Goal: Information Seeking & Learning: Learn about a topic

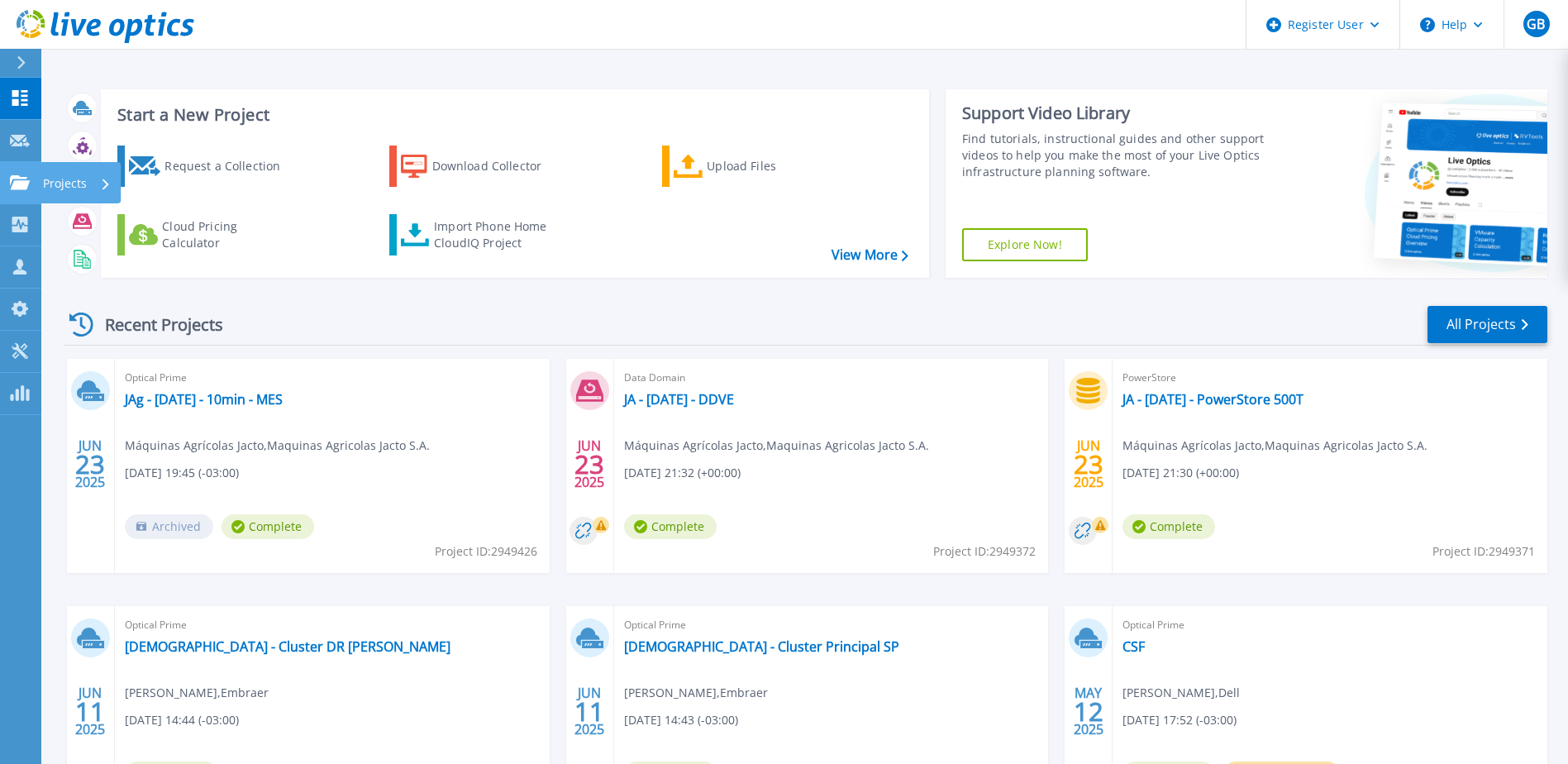
drag, startPoint x: 26, startPoint y: 179, endPoint x: 35, endPoint y: 177, distance: 9.2
click at [26, 179] on icon at bounding box center [19, 182] width 20 height 14
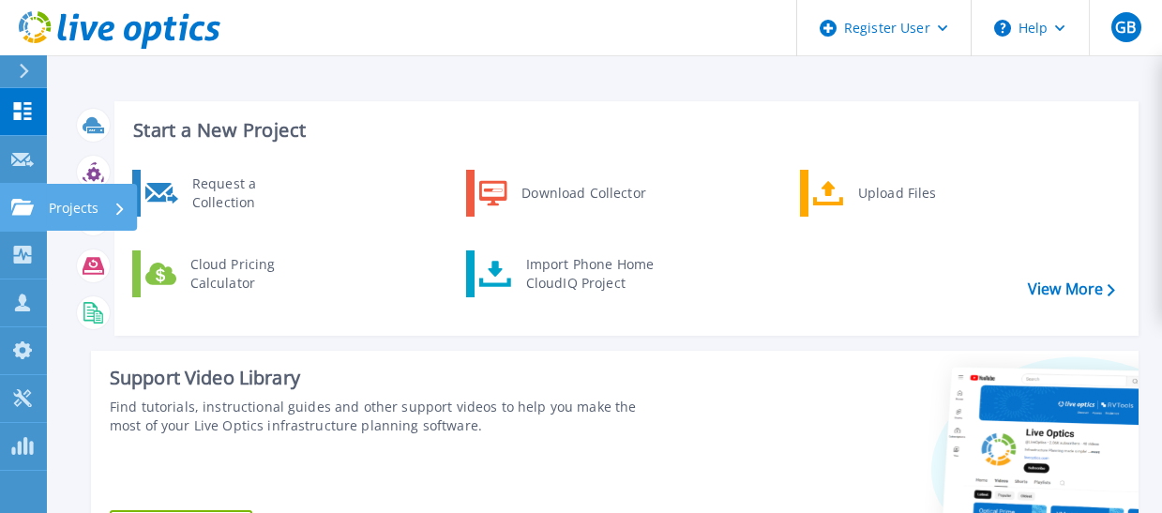
click at [44, 199] on link "Projects Projects" at bounding box center [23, 208] width 47 height 48
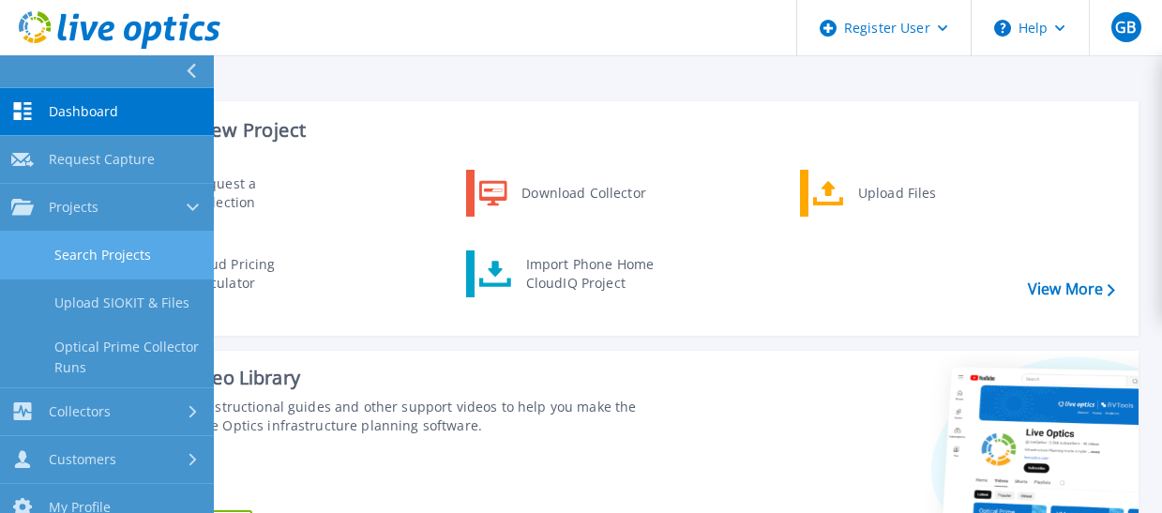
click at [86, 244] on link "Search Projects" at bounding box center [107, 256] width 214 height 48
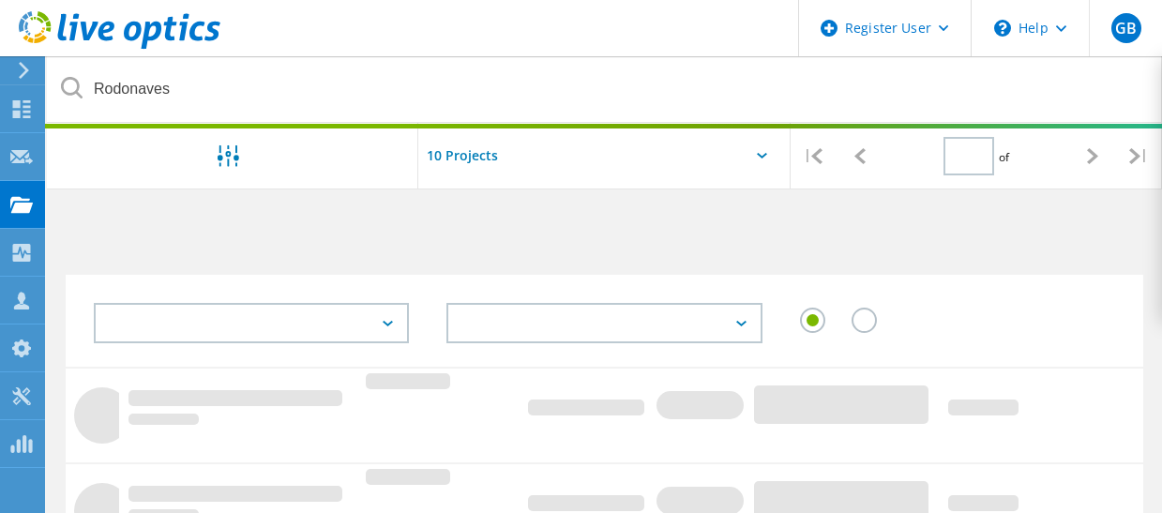
type input "1"
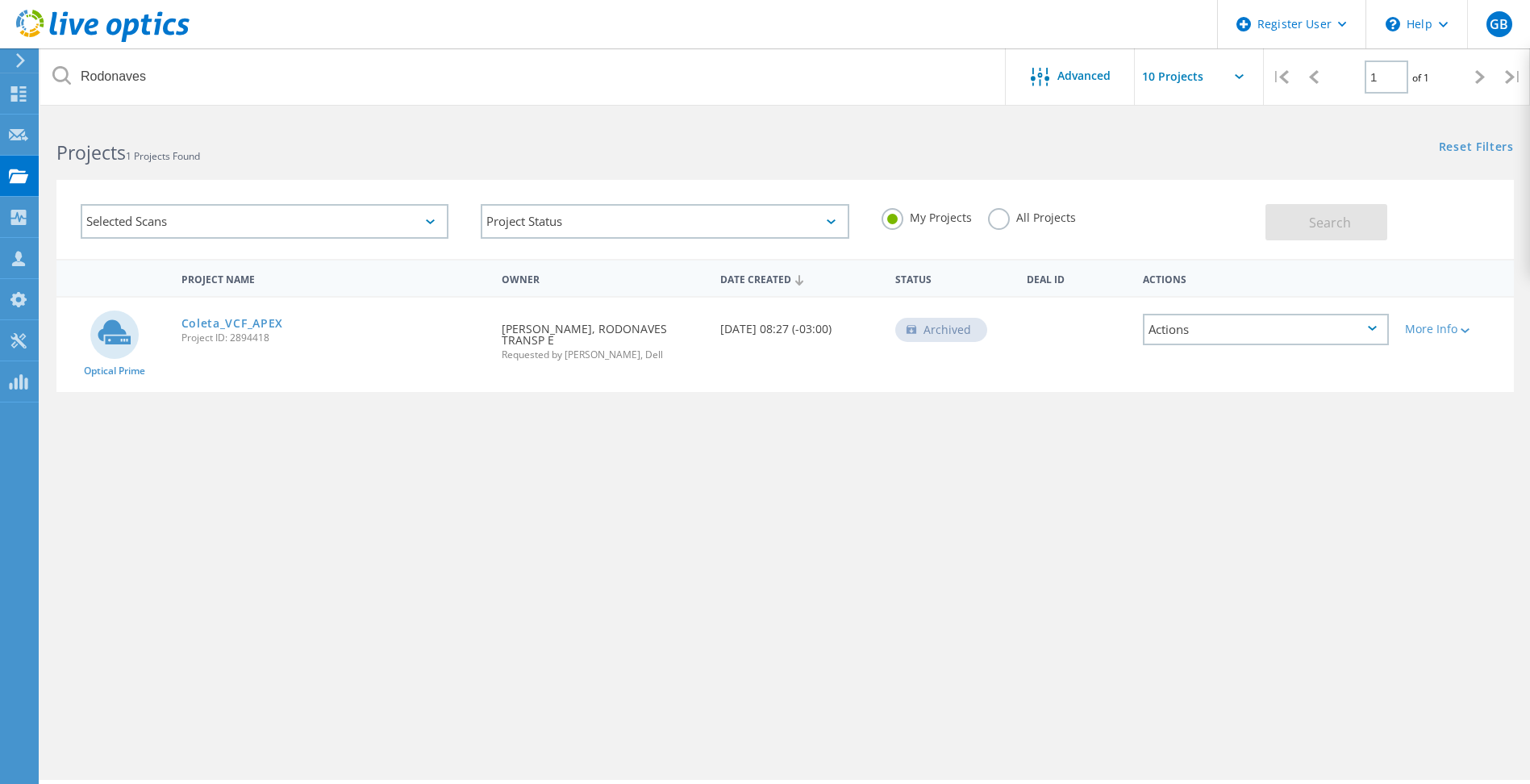
click at [997, 215] on label "All Projects" at bounding box center [1032, 216] width 88 height 15
click at [0, 0] on input "All Projects" at bounding box center [0, 0] width 0 height 0
click at [1011, 213] on button "Search" at bounding box center [1327, 222] width 122 height 36
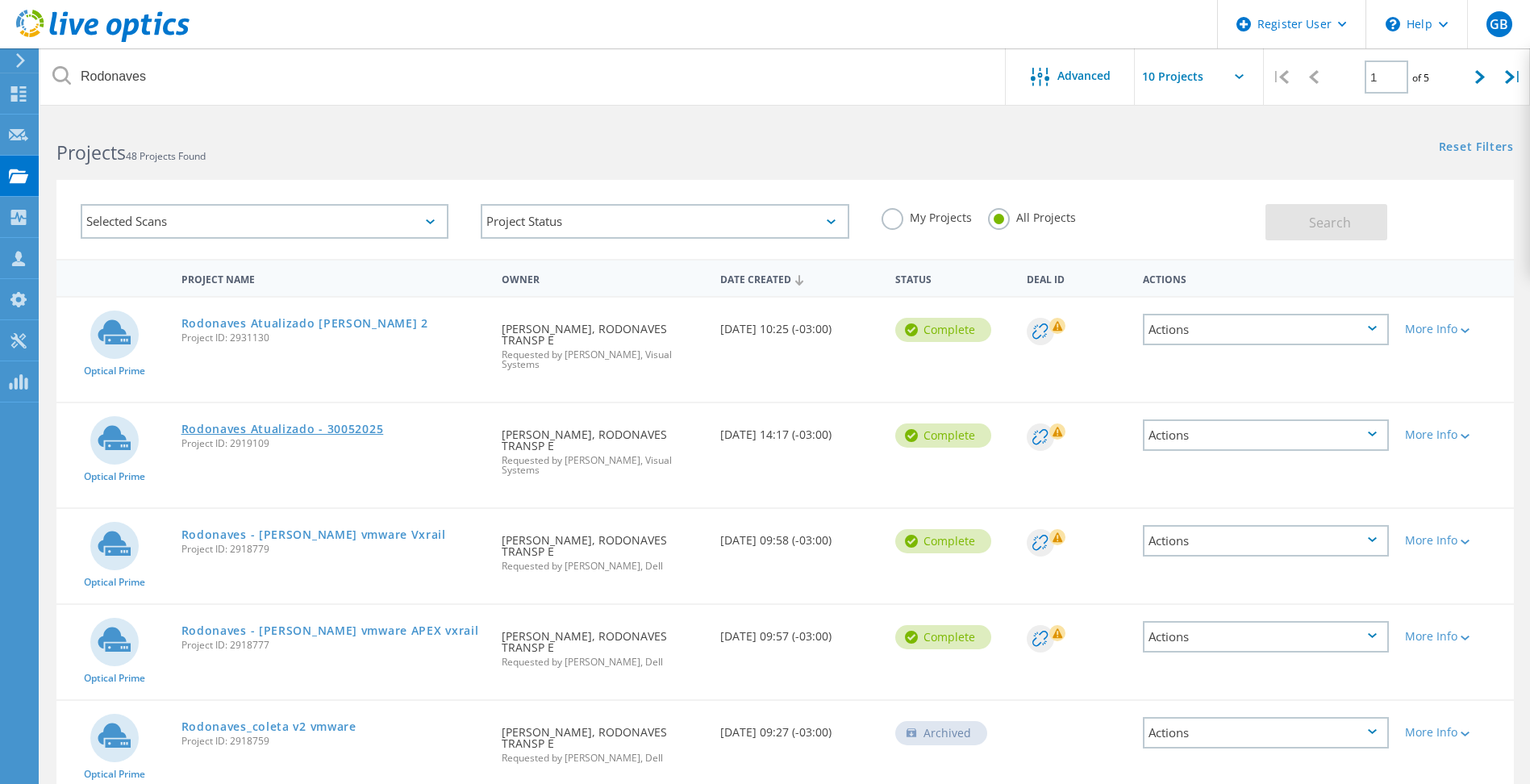
click at [347, 423] on link "Rodonaves Atualizado - 30052025" at bounding box center [282, 428] width 202 height 11
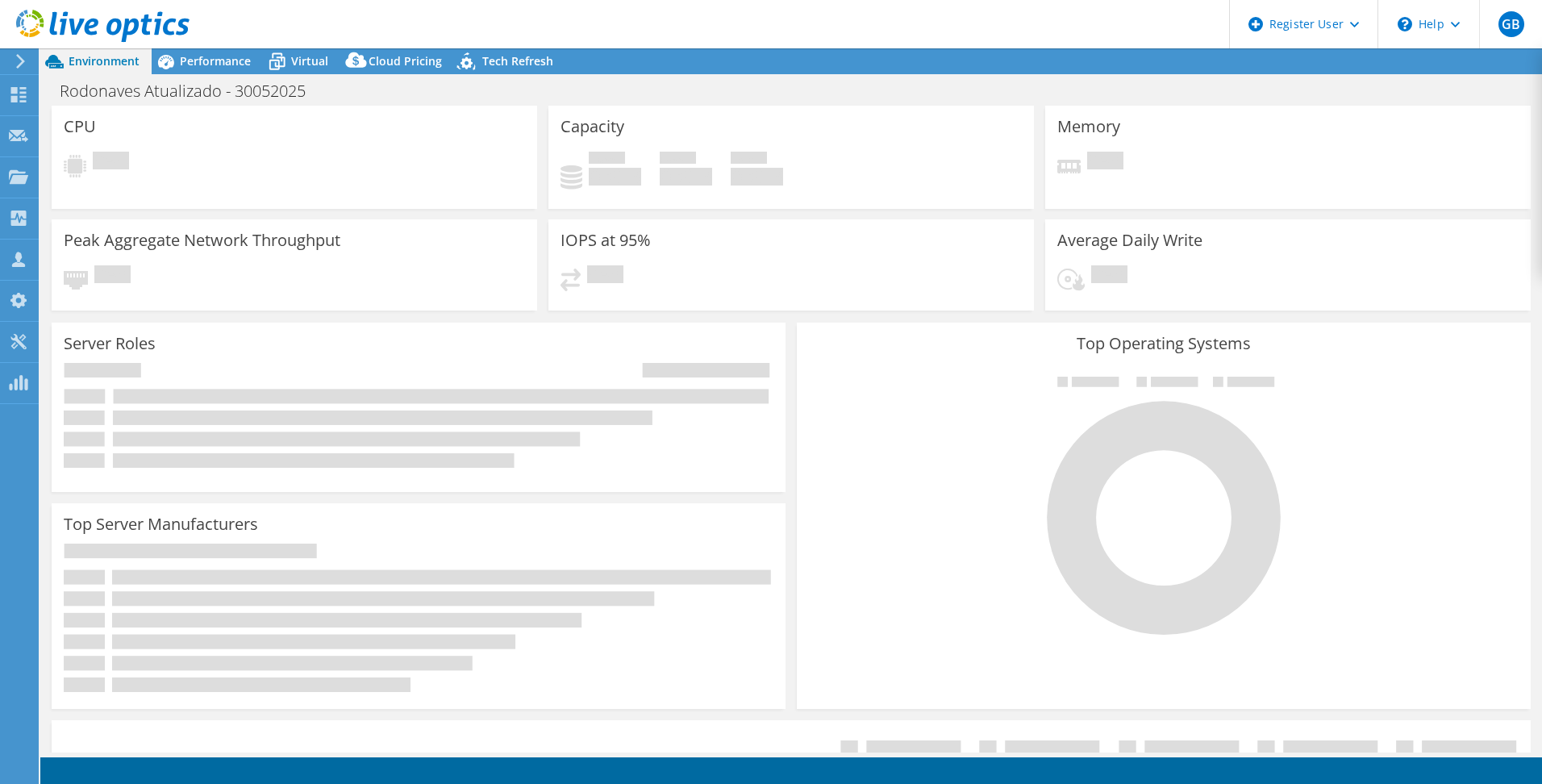
select select "USD"
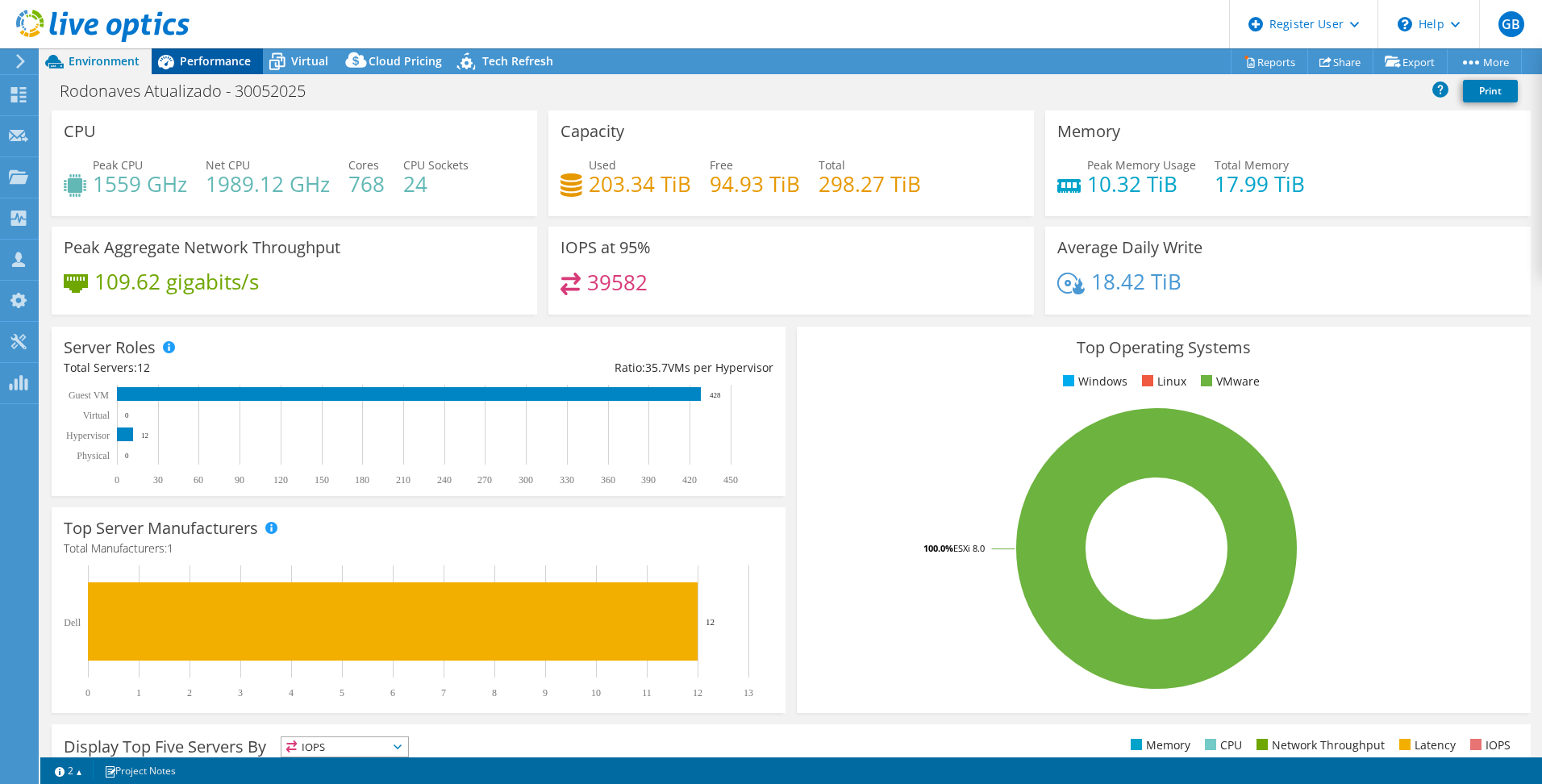
click at [179, 63] on icon at bounding box center [165, 61] width 28 height 28
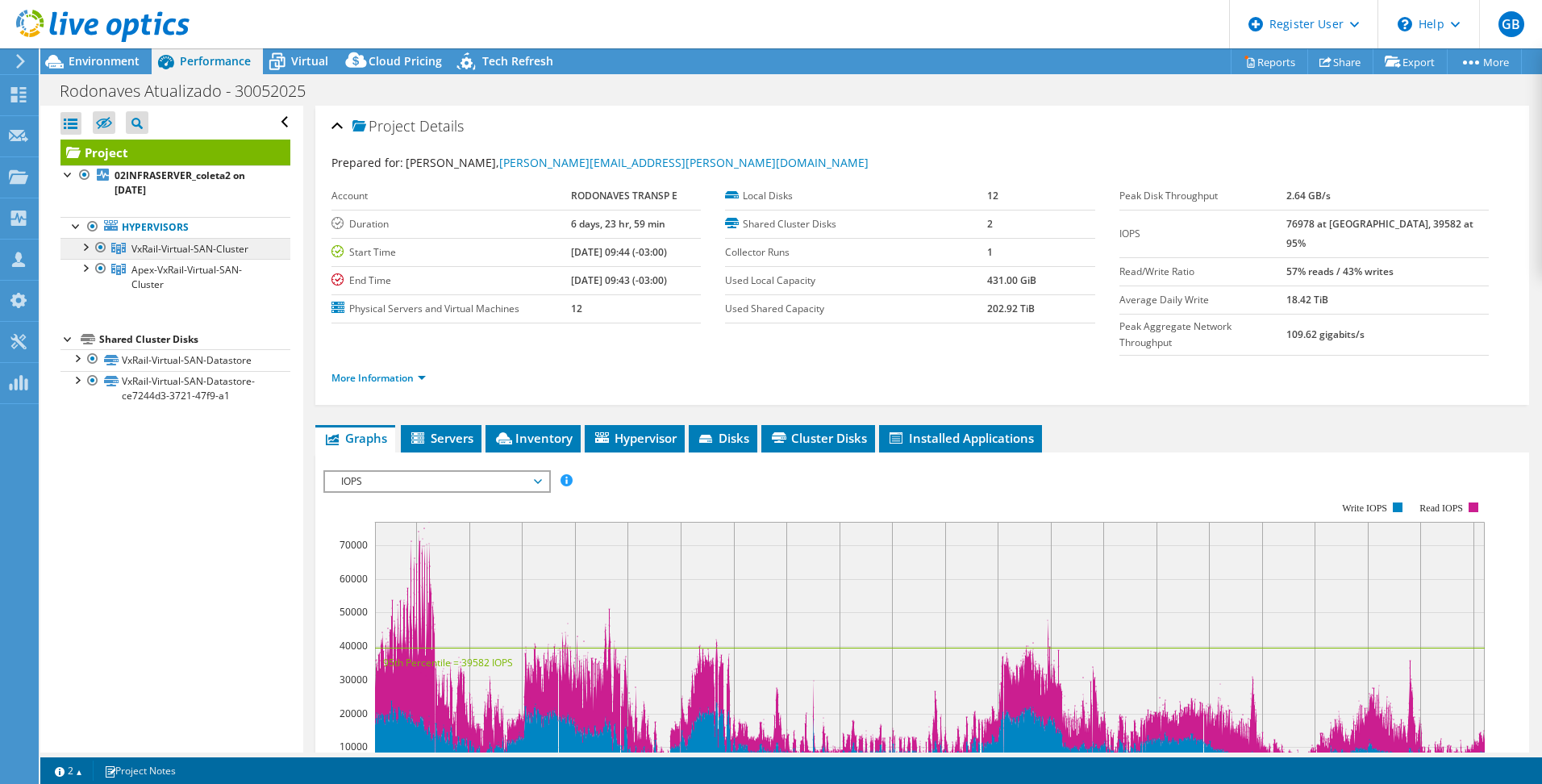
click at [167, 245] on span "VxRail-Virtual-SAN-Cluster" at bounding box center [190, 248] width 117 height 14
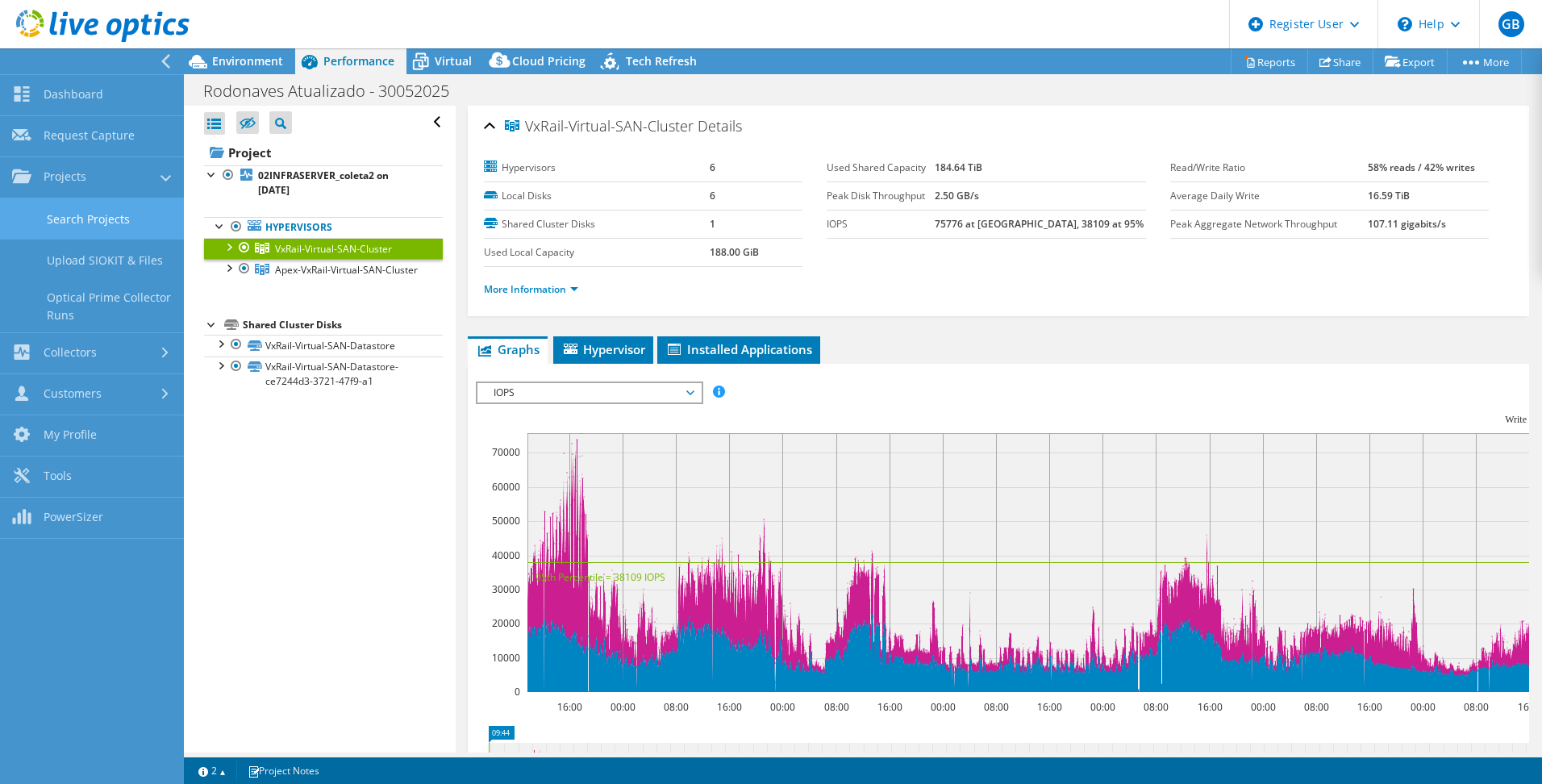
click at [100, 211] on link "Search Projects" at bounding box center [92, 219] width 184 height 41
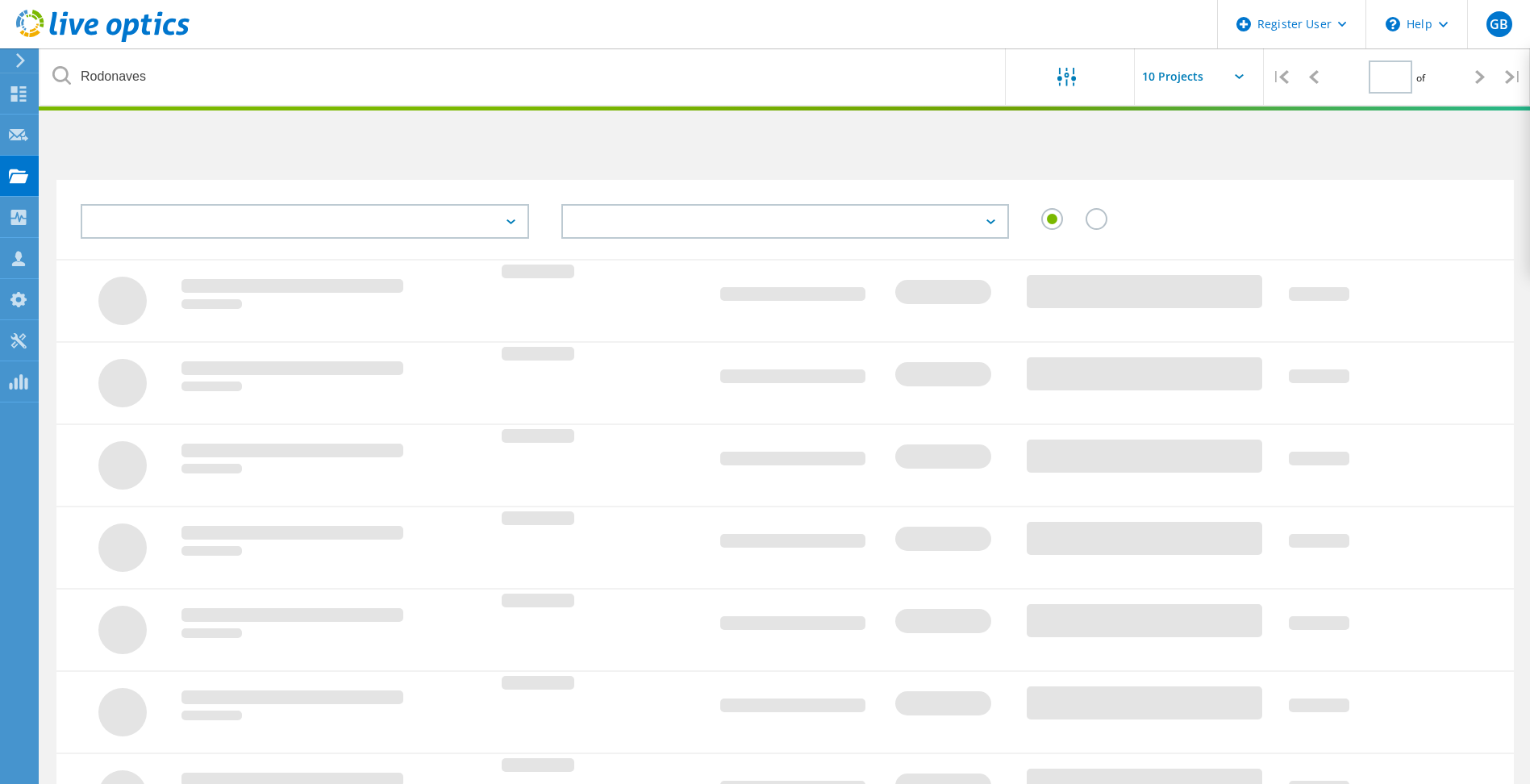
type input "1"
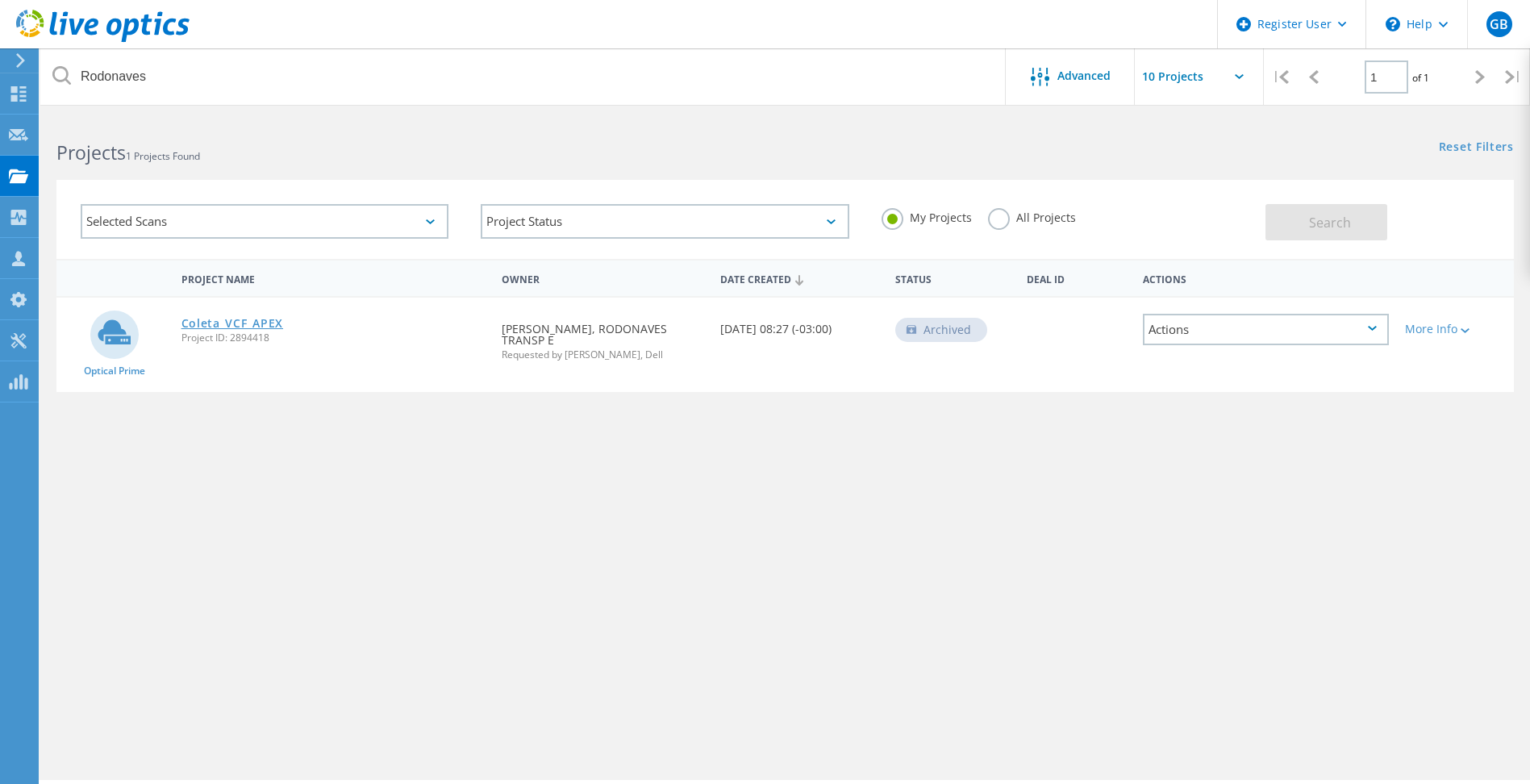
click at [236, 319] on link "Coleta_VCF_APEX" at bounding box center [232, 323] width 102 height 11
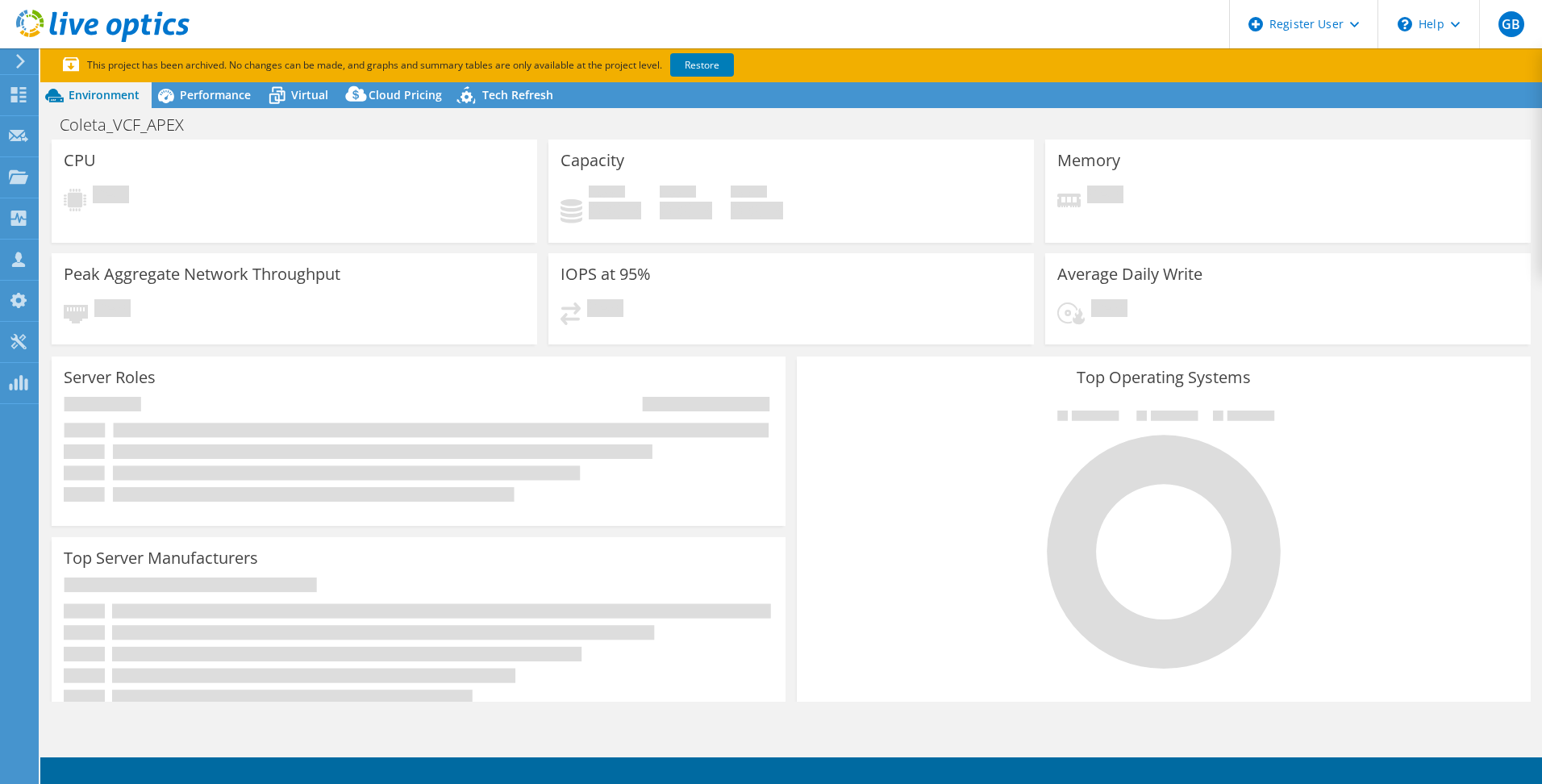
select select "USD"
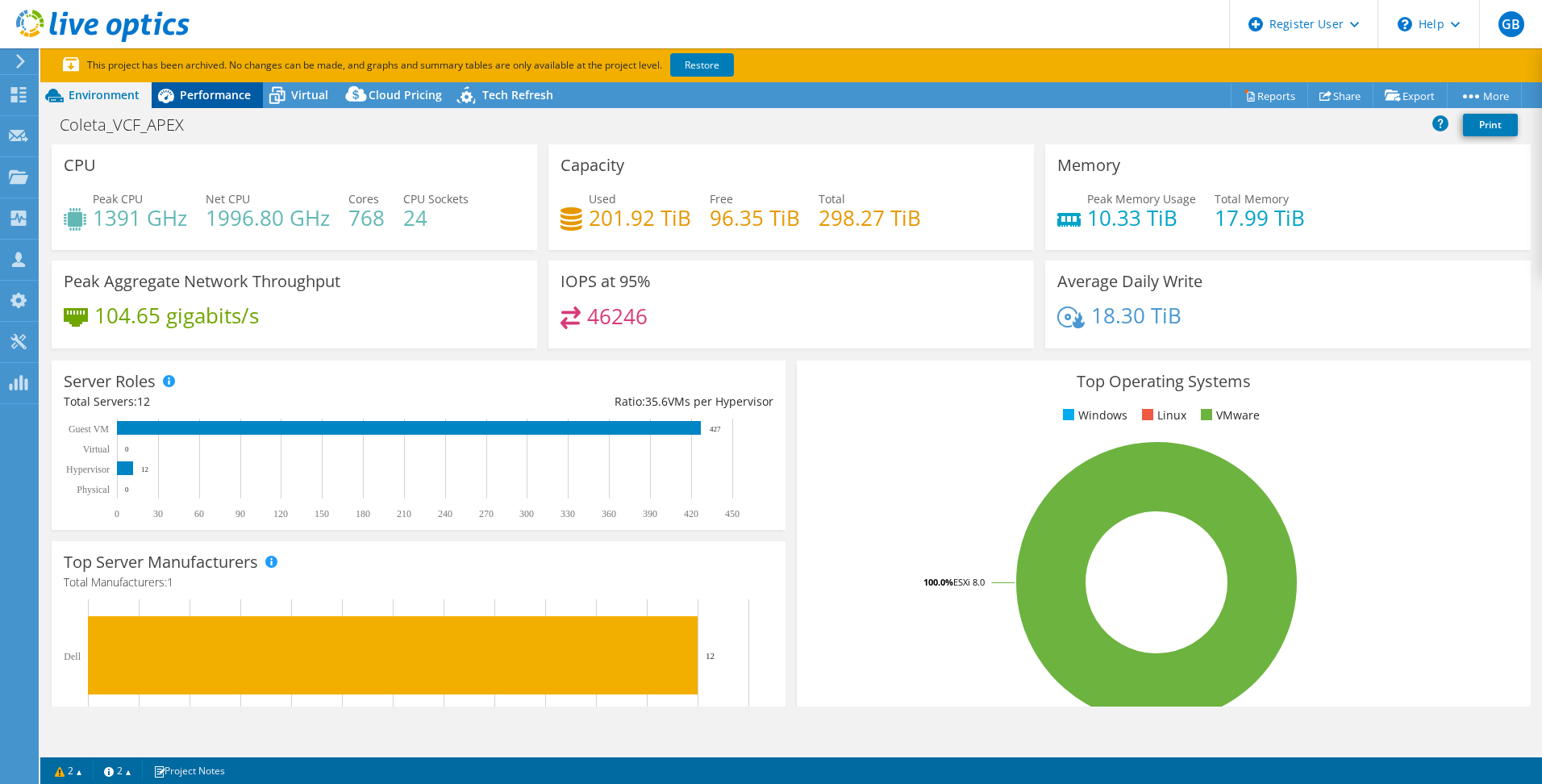
click at [231, 91] on span "Performance" at bounding box center [215, 95] width 71 height 15
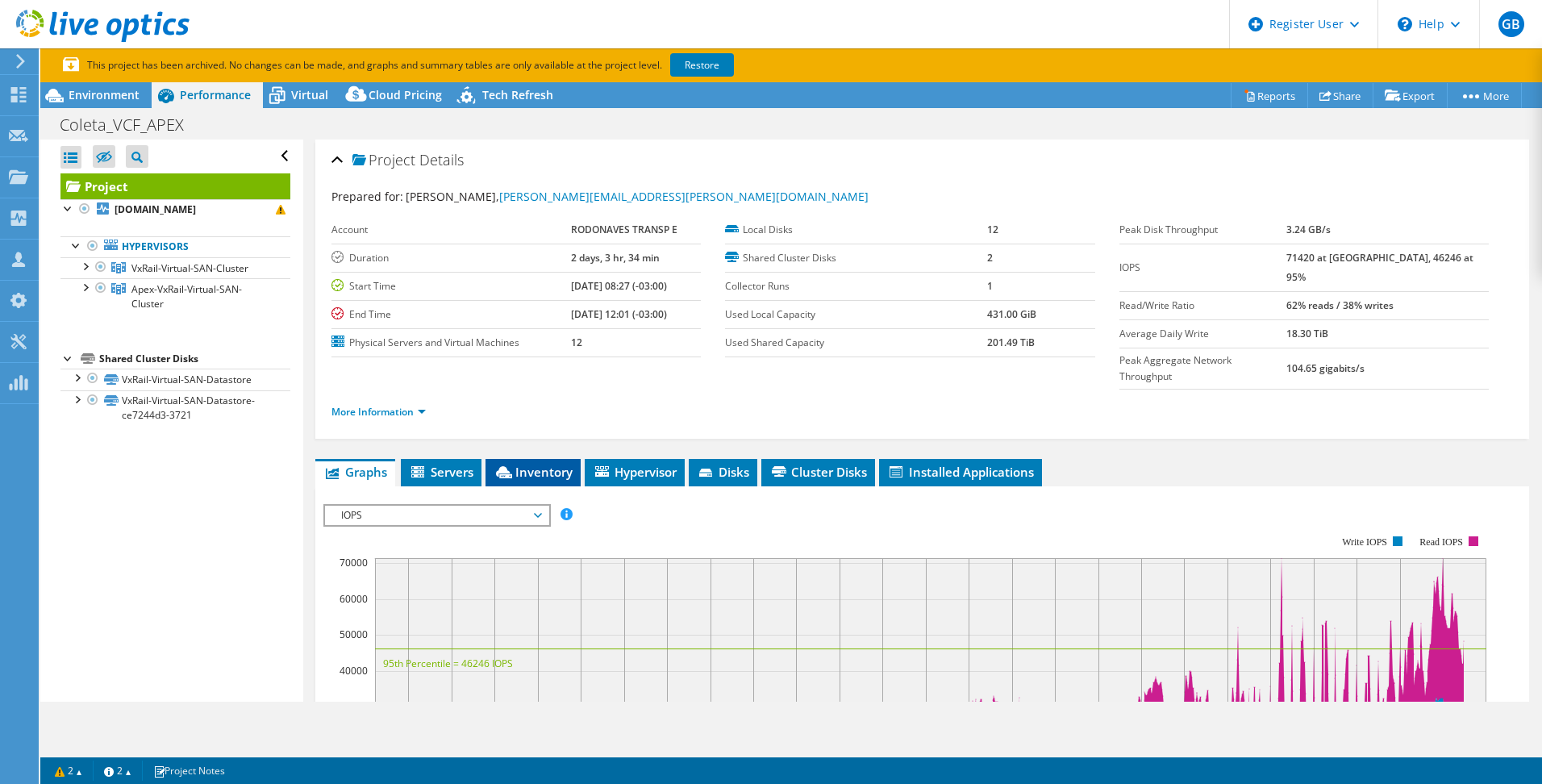
click at [533, 459] on li "Inventory" at bounding box center [533, 473] width 95 height 28
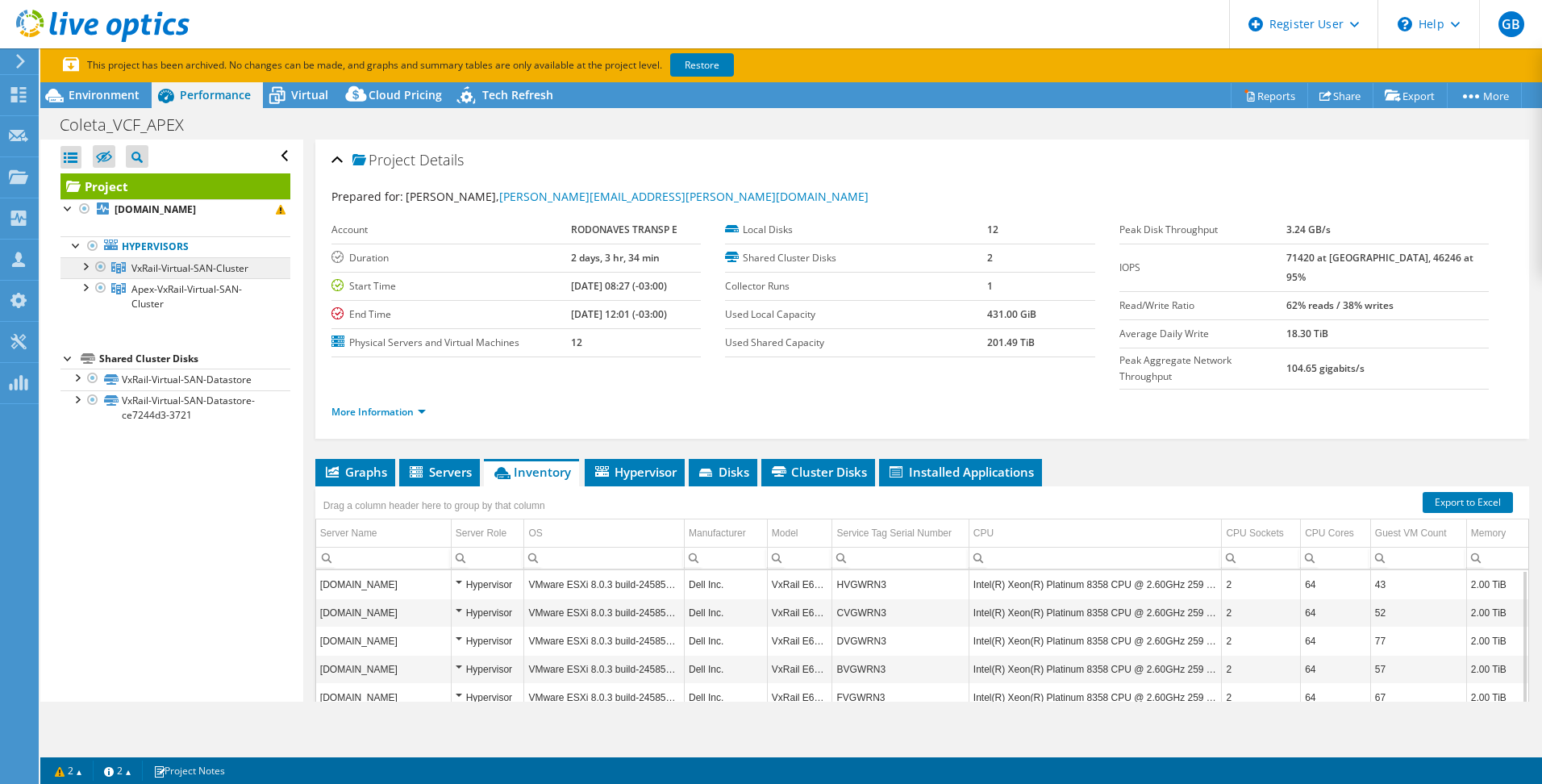
click at [181, 263] on span "VxRail-Virtual-SAN-Cluster" at bounding box center [190, 268] width 117 height 14
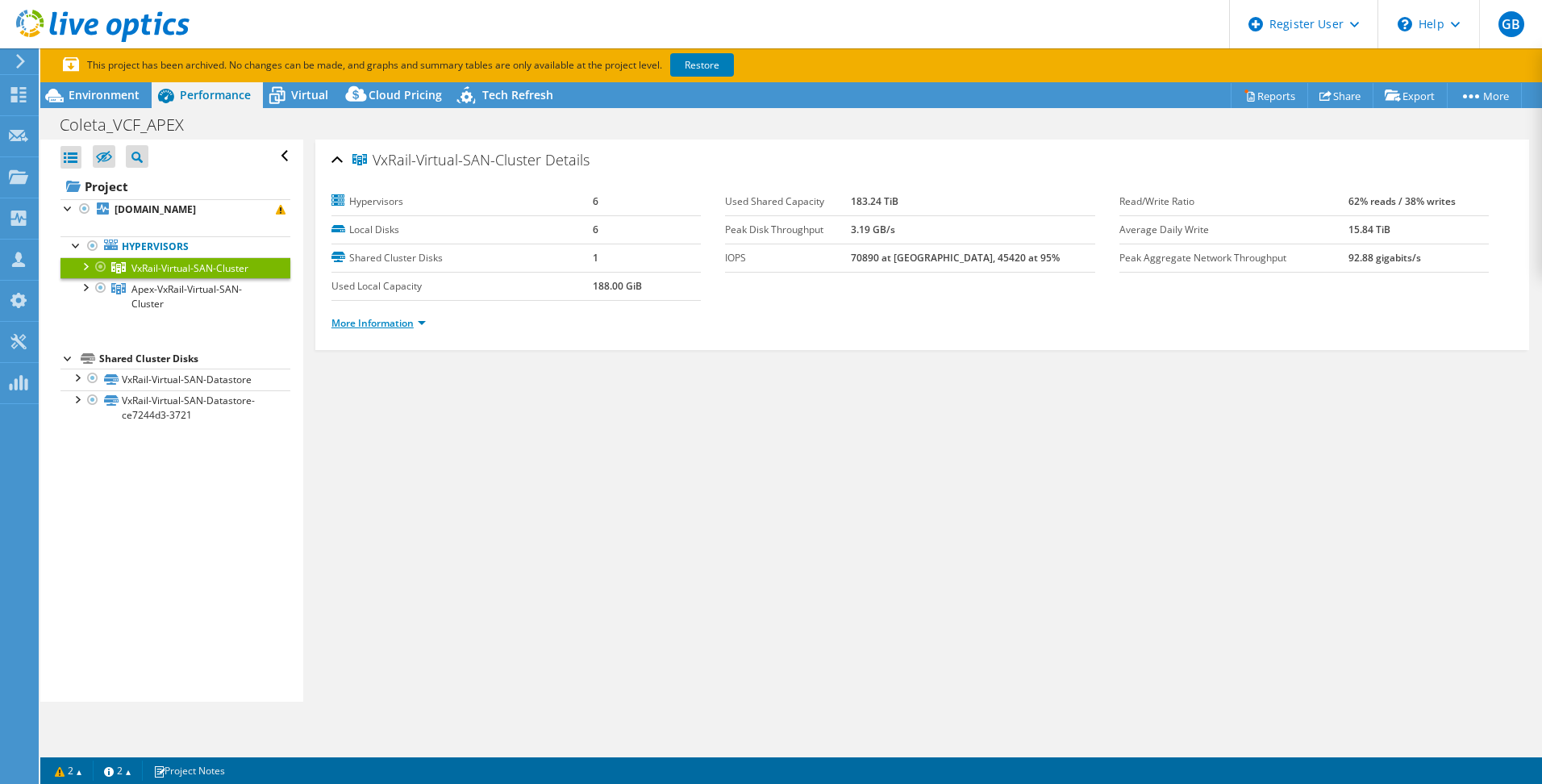
click at [390, 317] on link "More Information" at bounding box center [379, 323] width 95 height 14
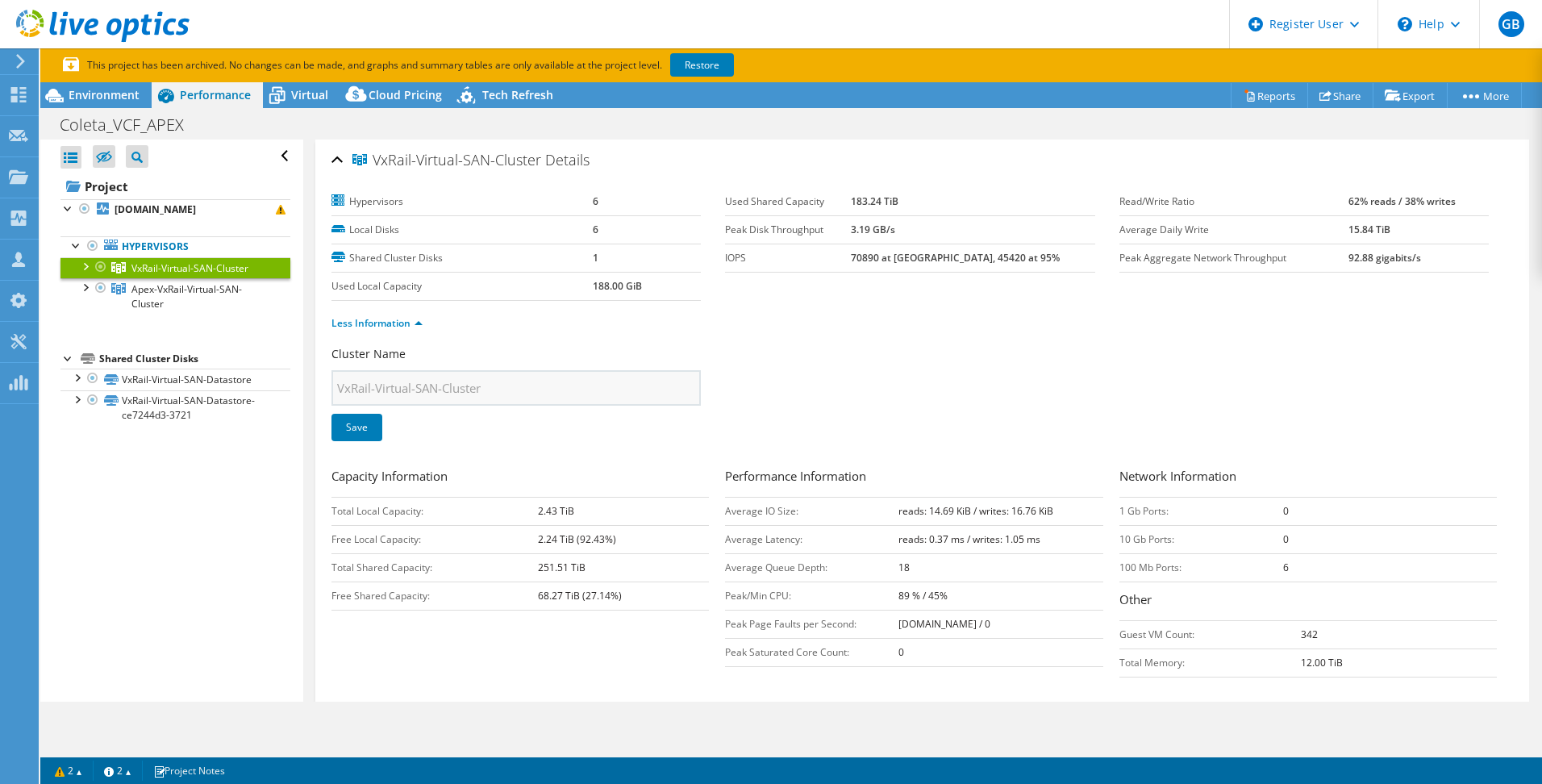
click at [206, 262] on span "VxRail-Virtual-SAN-Cluster" at bounding box center [190, 268] width 117 height 14
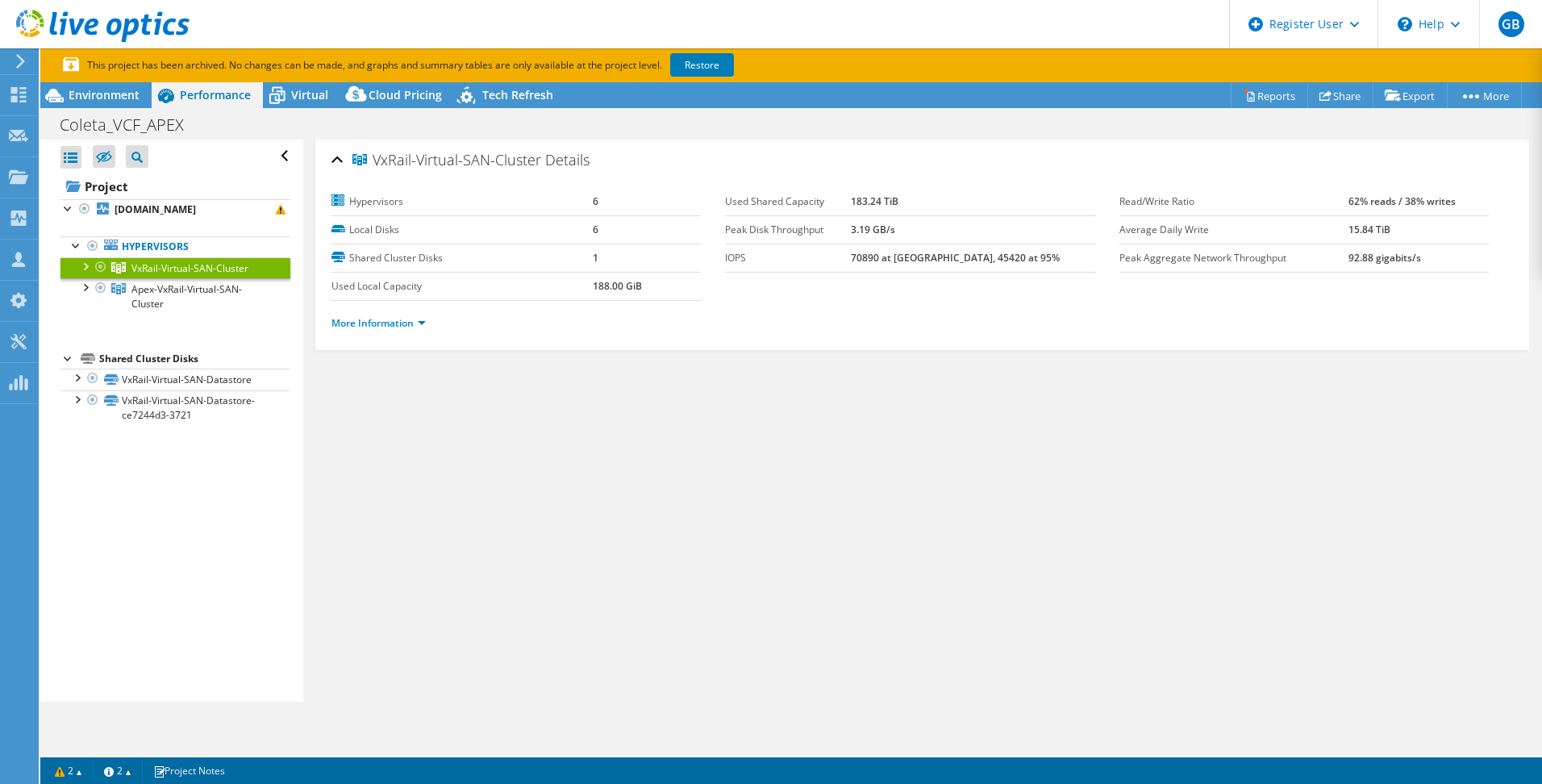
click at [210, 96] on span "Performance" at bounding box center [215, 95] width 71 height 15
click at [335, 162] on div "VxRail-Virtual-SAN-Cluster Details" at bounding box center [923, 161] width 1182 height 34
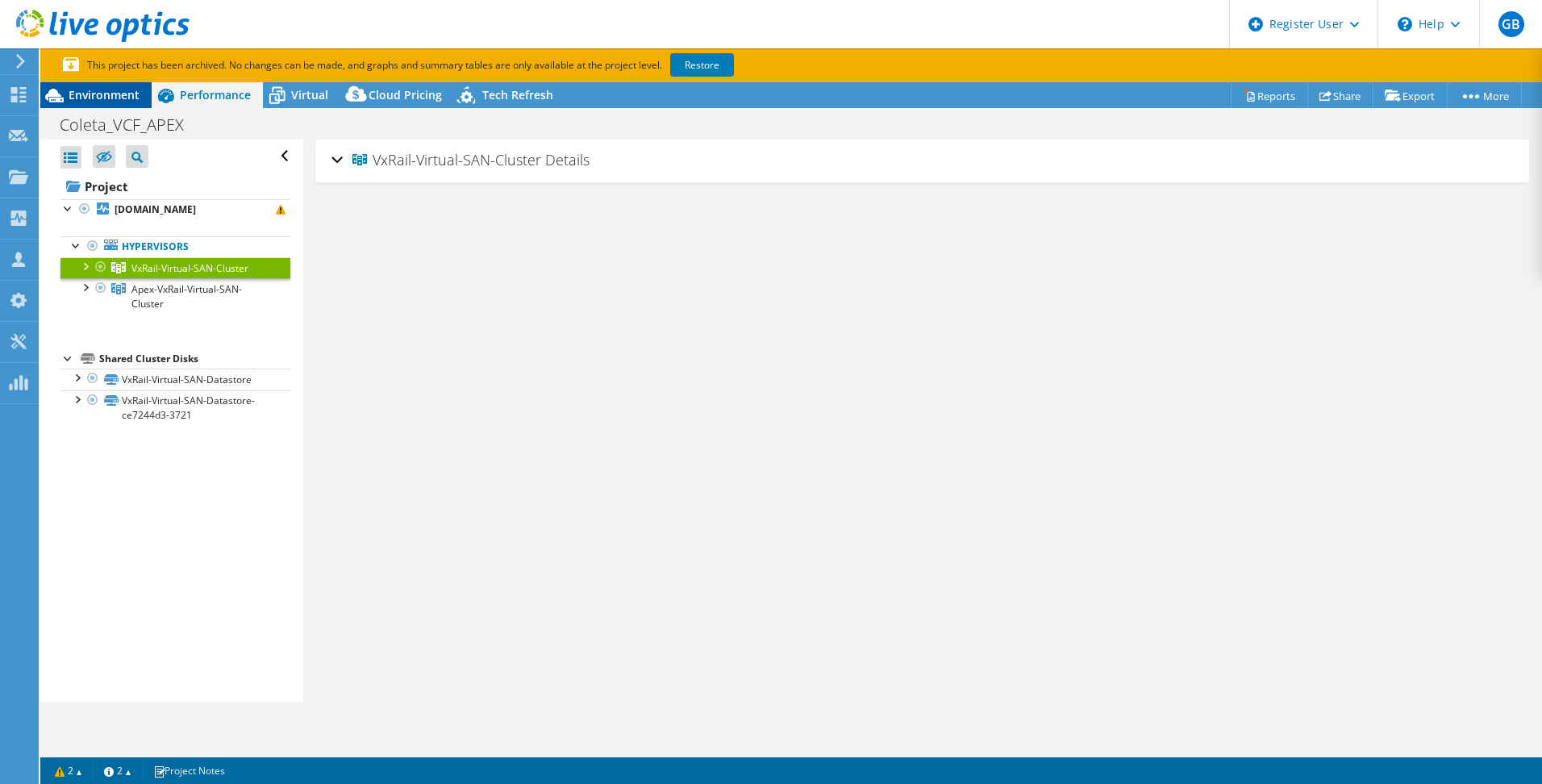
click at [84, 95] on span "Environment" at bounding box center [104, 95] width 71 height 15
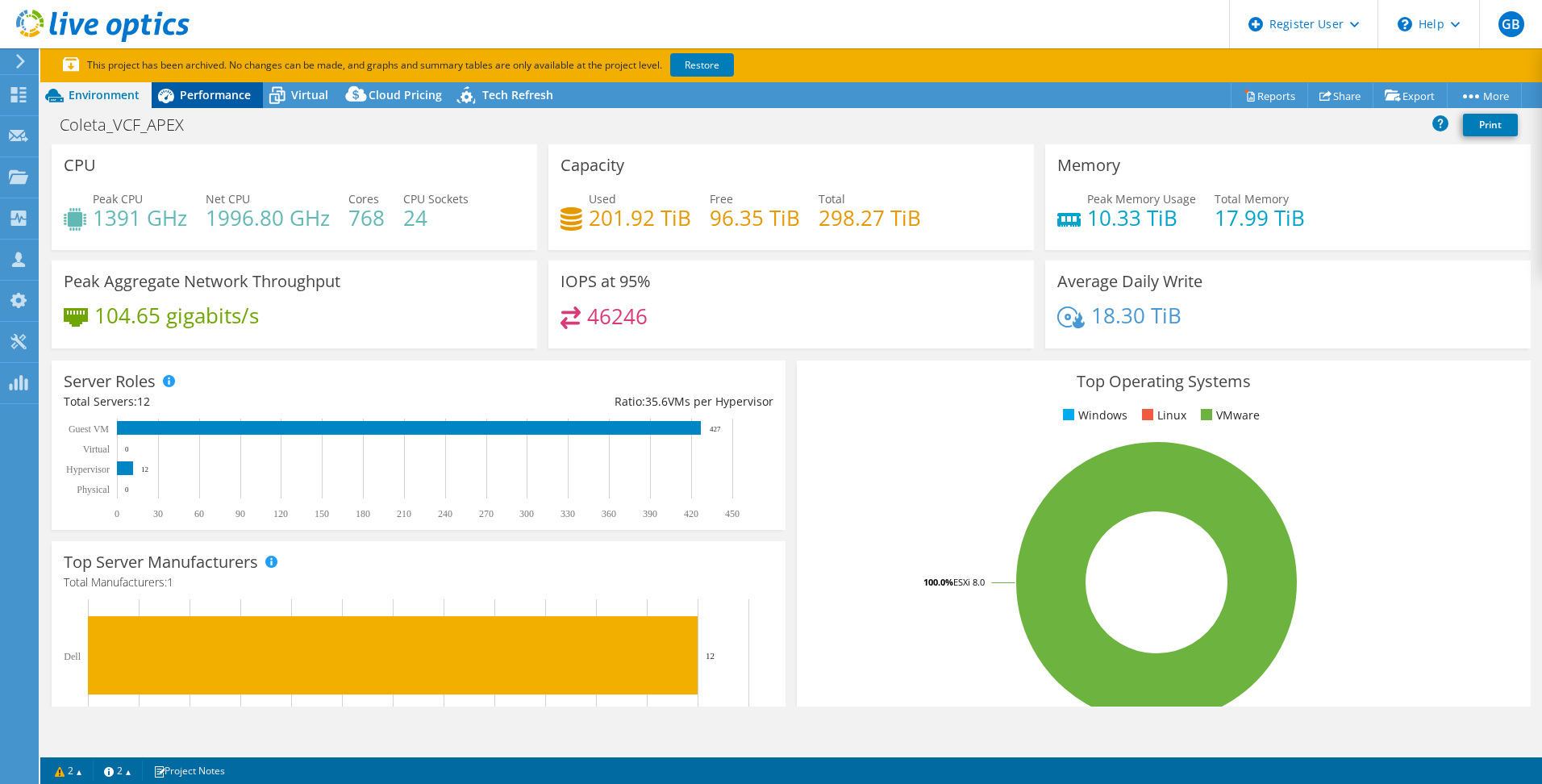
click at [200, 105] on div "Performance" at bounding box center [206, 95] width 111 height 26
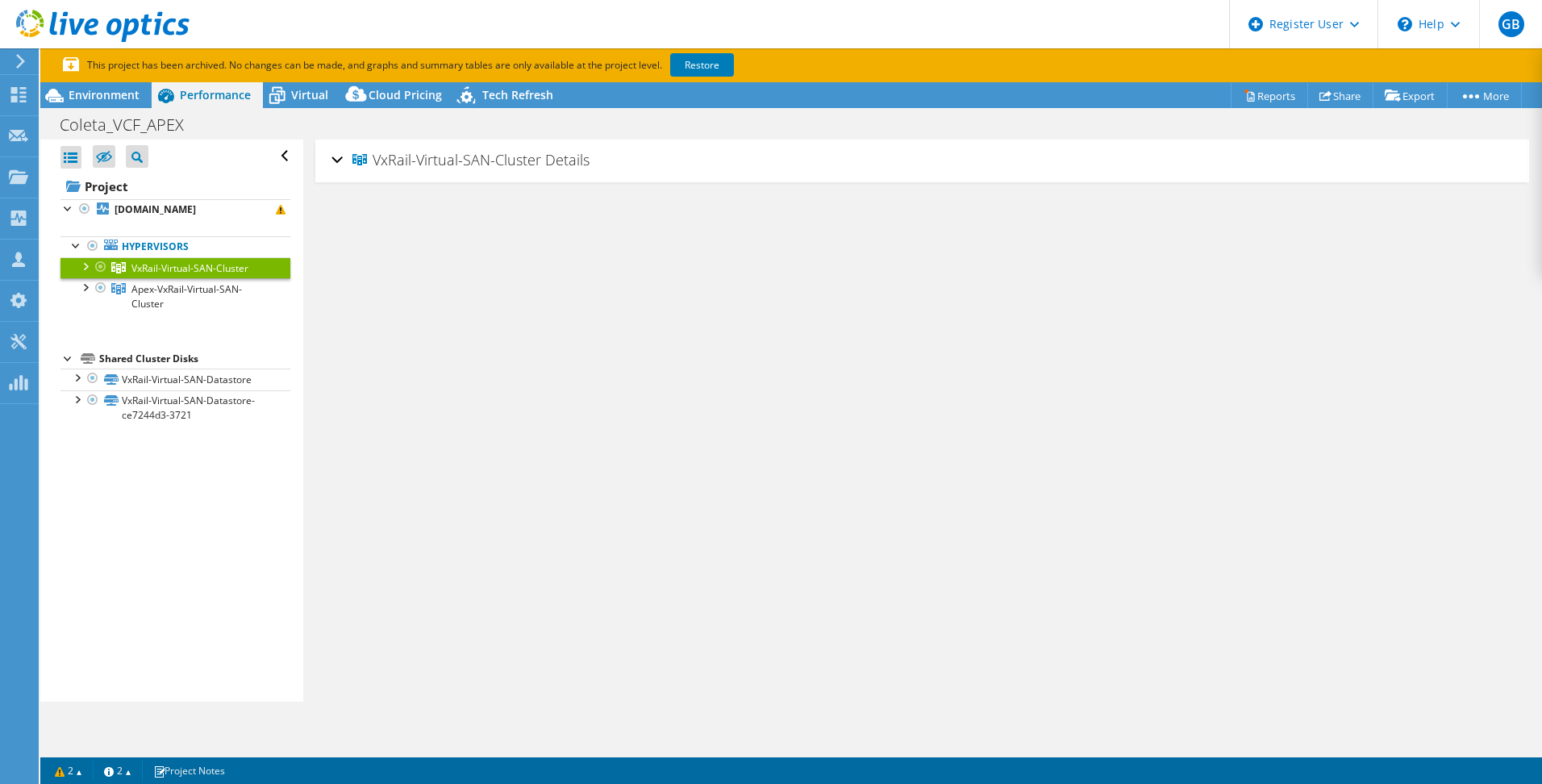
click at [338, 162] on div "VxRail-Virtual-SAN-Cluster Details" at bounding box center [923, 161] width 1182 height 34
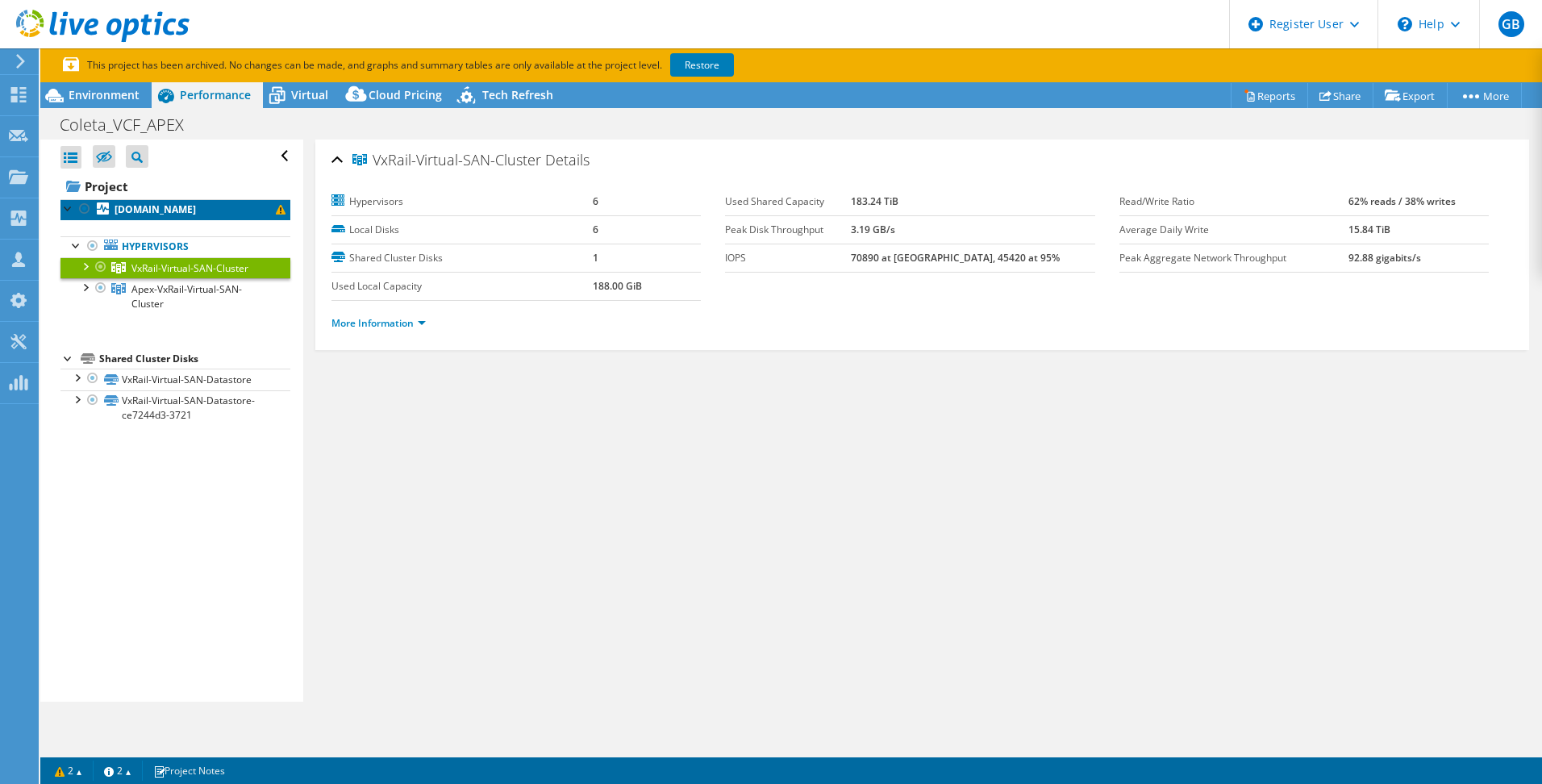
click at [124, 211] on b "vcf-m1c1-esxi06.rte.com.br" at bounding box center [155, 209] width 82 height 14
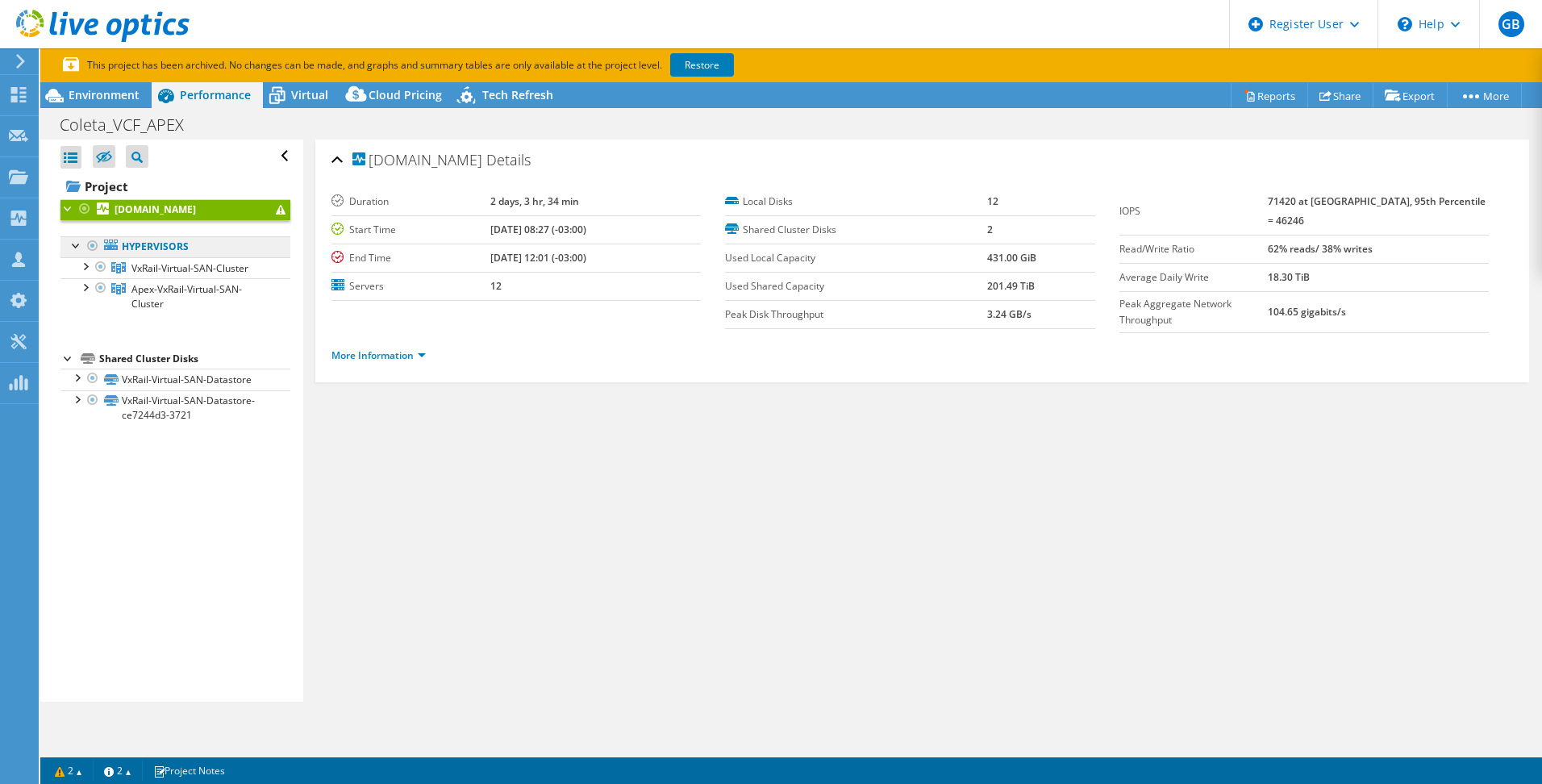
click at [144, 240] on link "Hypervisors" at bounding box center [175, 247] width 230 height 21
click at [149, 245] on link "Hypervisors" at bounding box center [175, 247] width 230 height 21
click at [177, 294] on span "Apex-VxRail-Virtual-SAN-Cluster" at bounding box center [187, 296] width 111 height 28
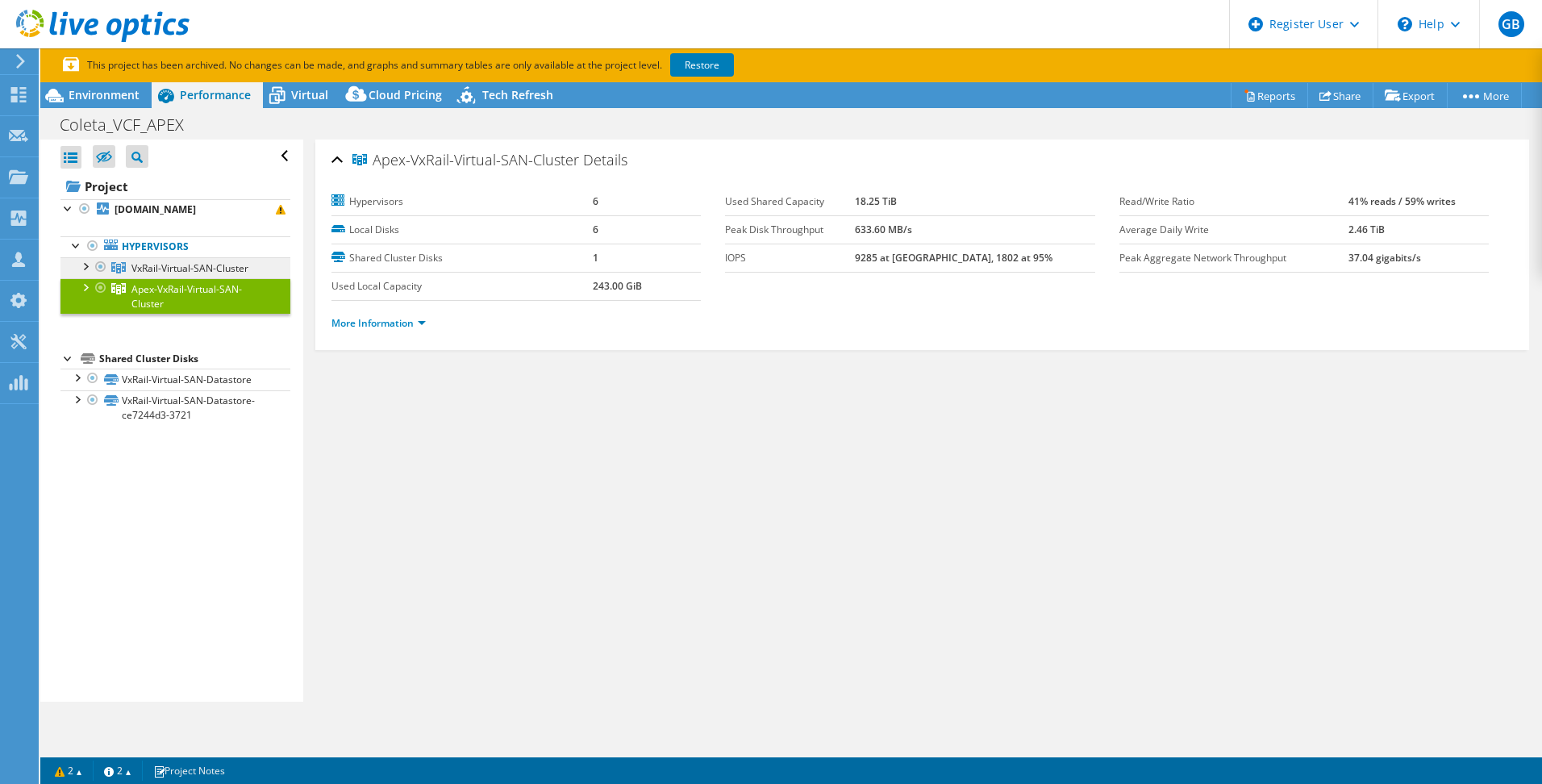
click at [169, 262] on span "VxRail-Virtual-SAN-Cluster" at bounding box center [190, 268] width 117 height 14
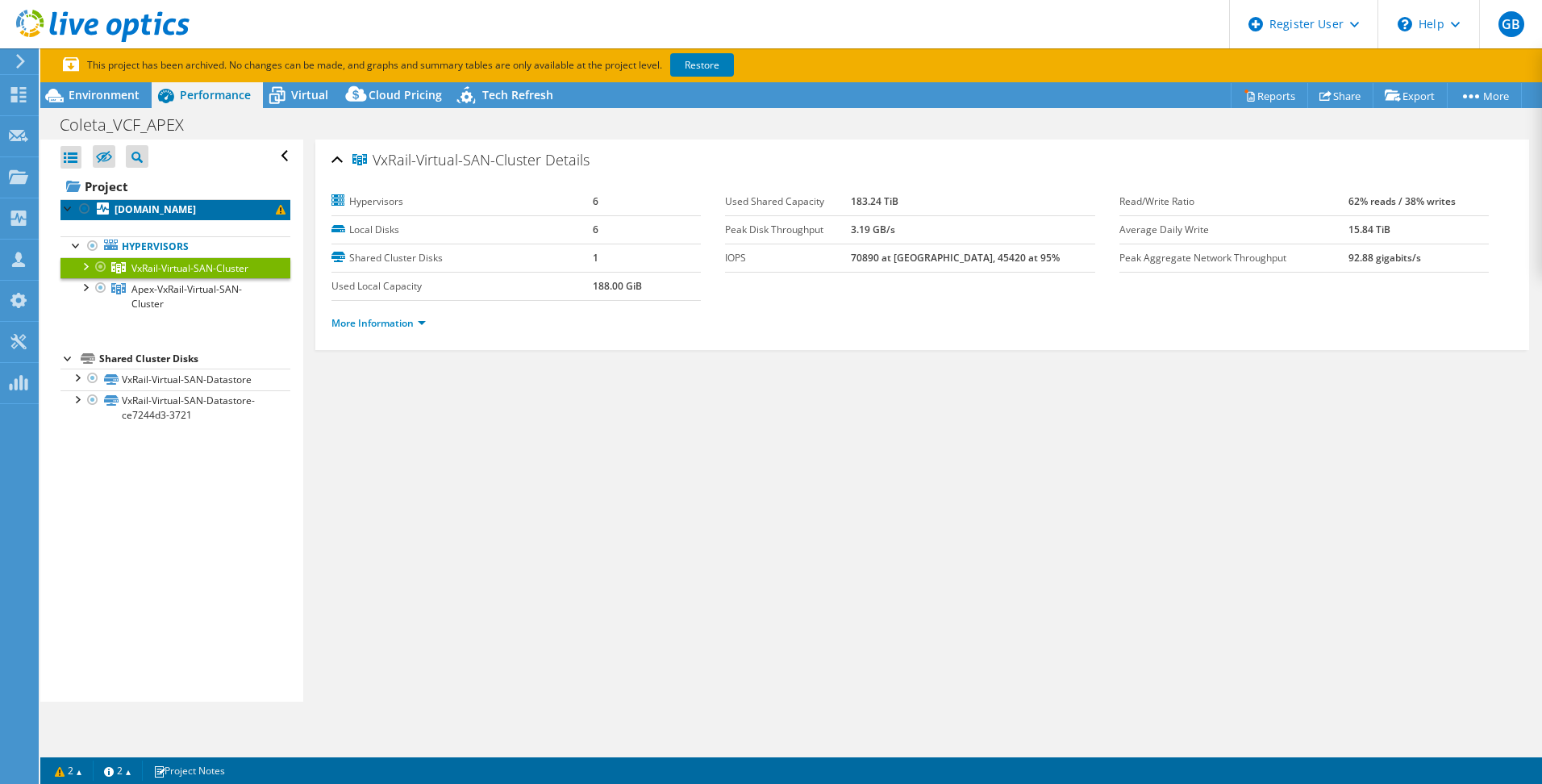
click at [126, 215] on b "vcf-m1c1-esxi06.rte.com.br" at bounding box center [155, 209] width 82 height 14
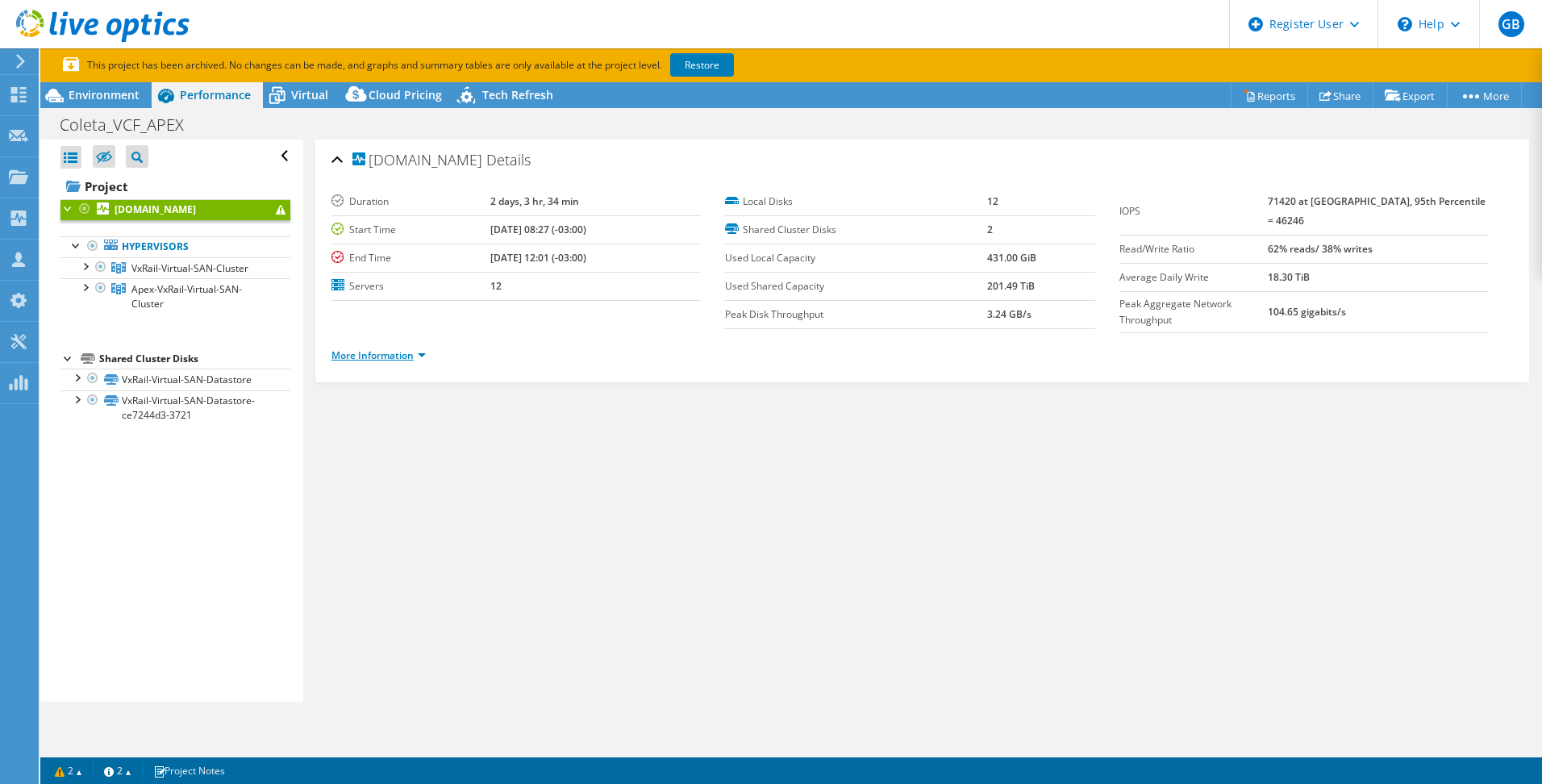
click at [391, 348] on link "More Information" at bounding box center [379, 355] width 95 height 14
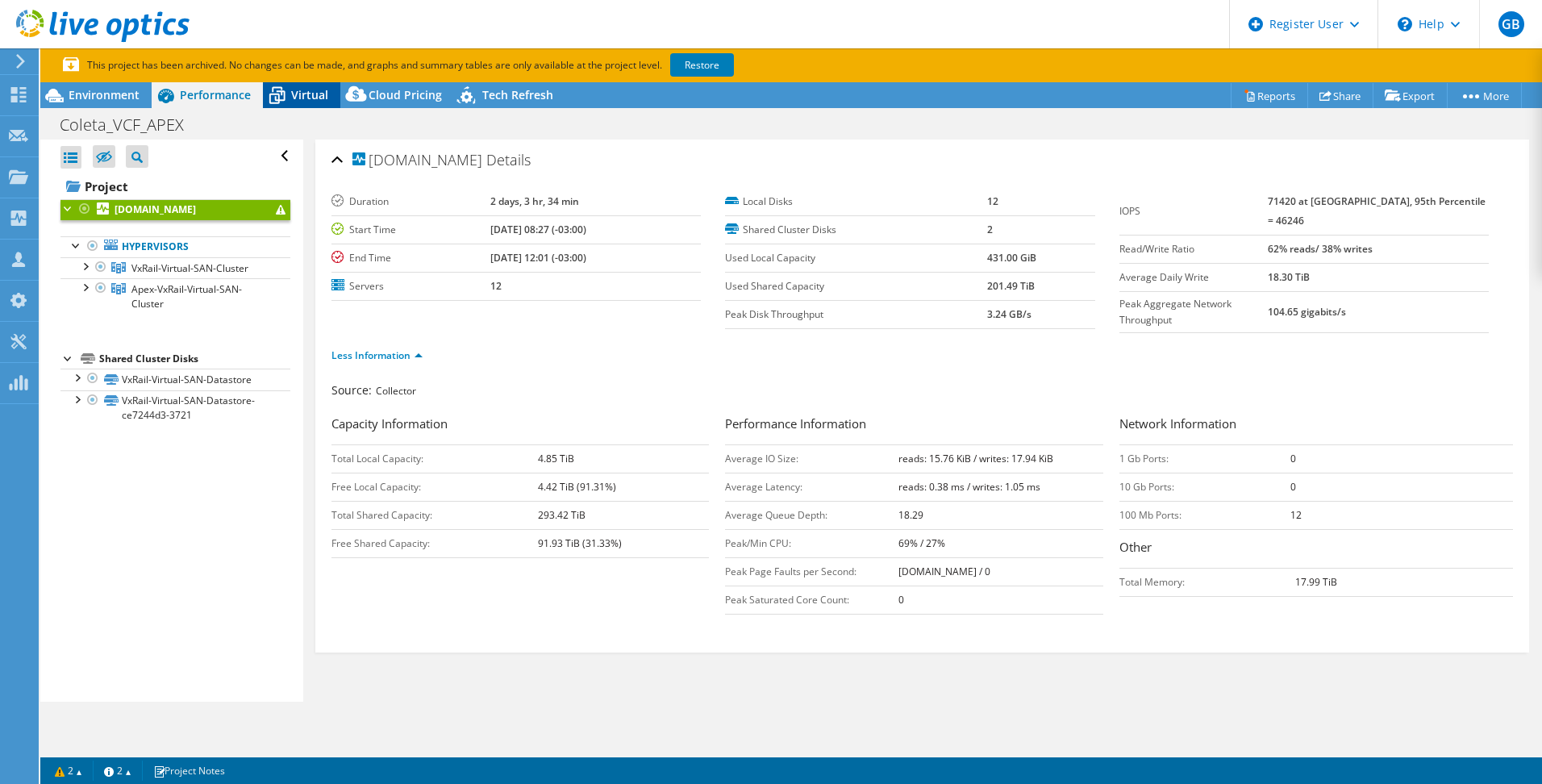
click at [304, 102] on div "Virtual" at bounding box center [302, 95] width 77 height 26
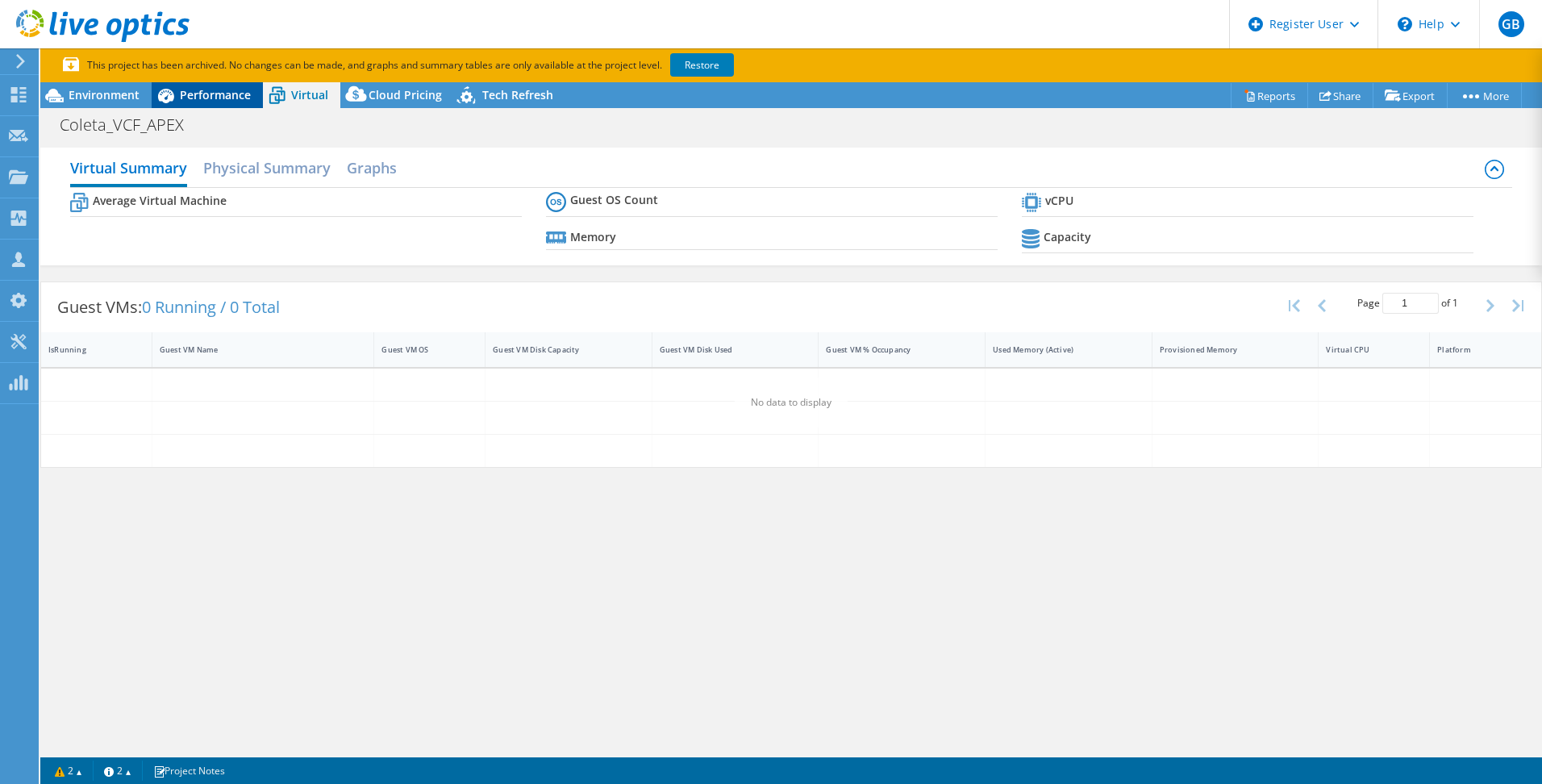
click at [224, 88] on span "Performance" at bounding box center [215, 95] width 71 height 15
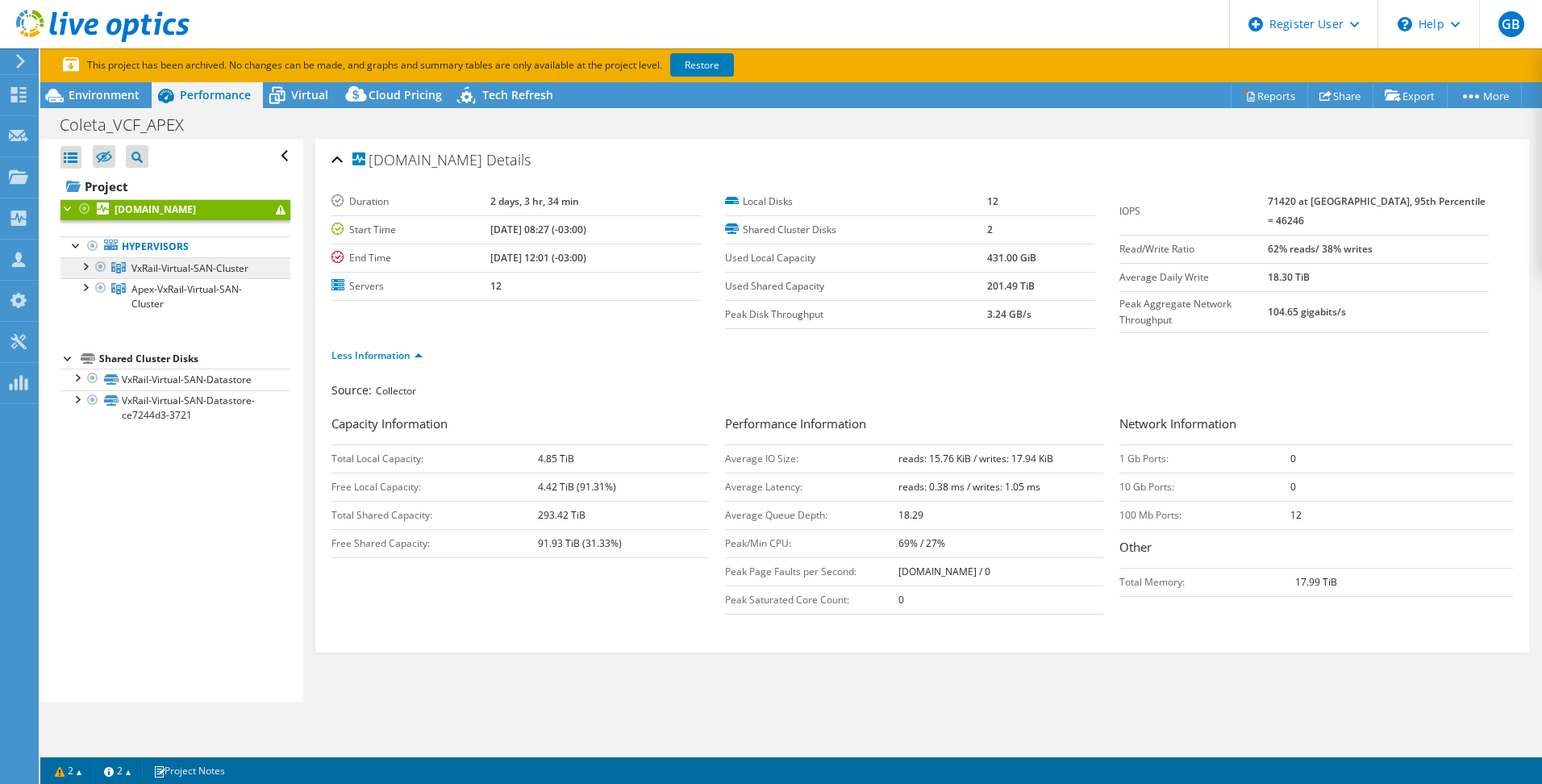
click at [200, 266] on span "VxRail-Virtual-SAN-Cluster" at bounding box center [190, 268] width 117 height 14
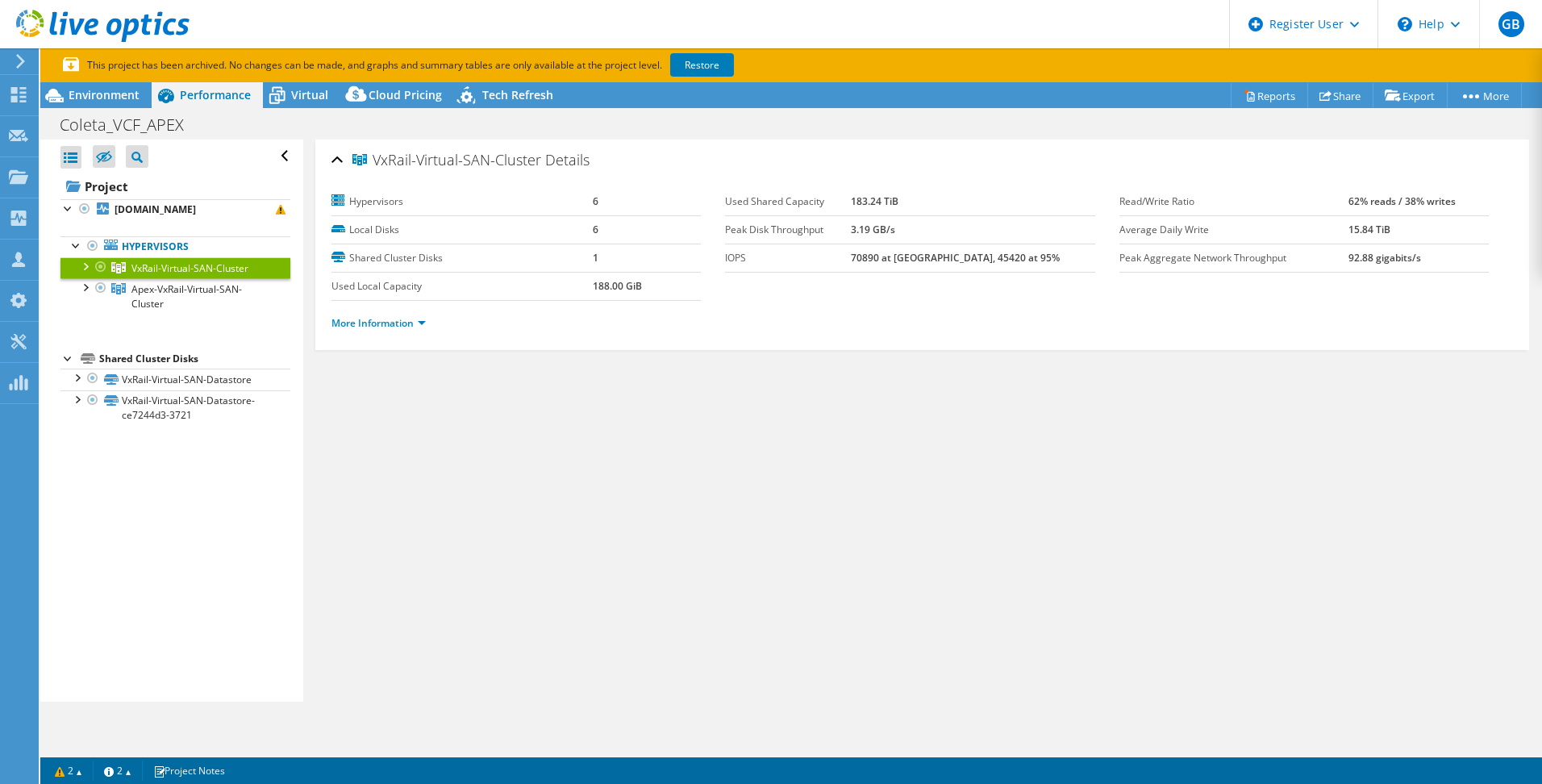
click at [200, 266] on span "VxRail-Virtual-SAN-Cluster" at bounding box center [190, 268] width 117 height 14
click at [381, 320] on link "More Information" at bounding box center [379, 323] width 95 height 14
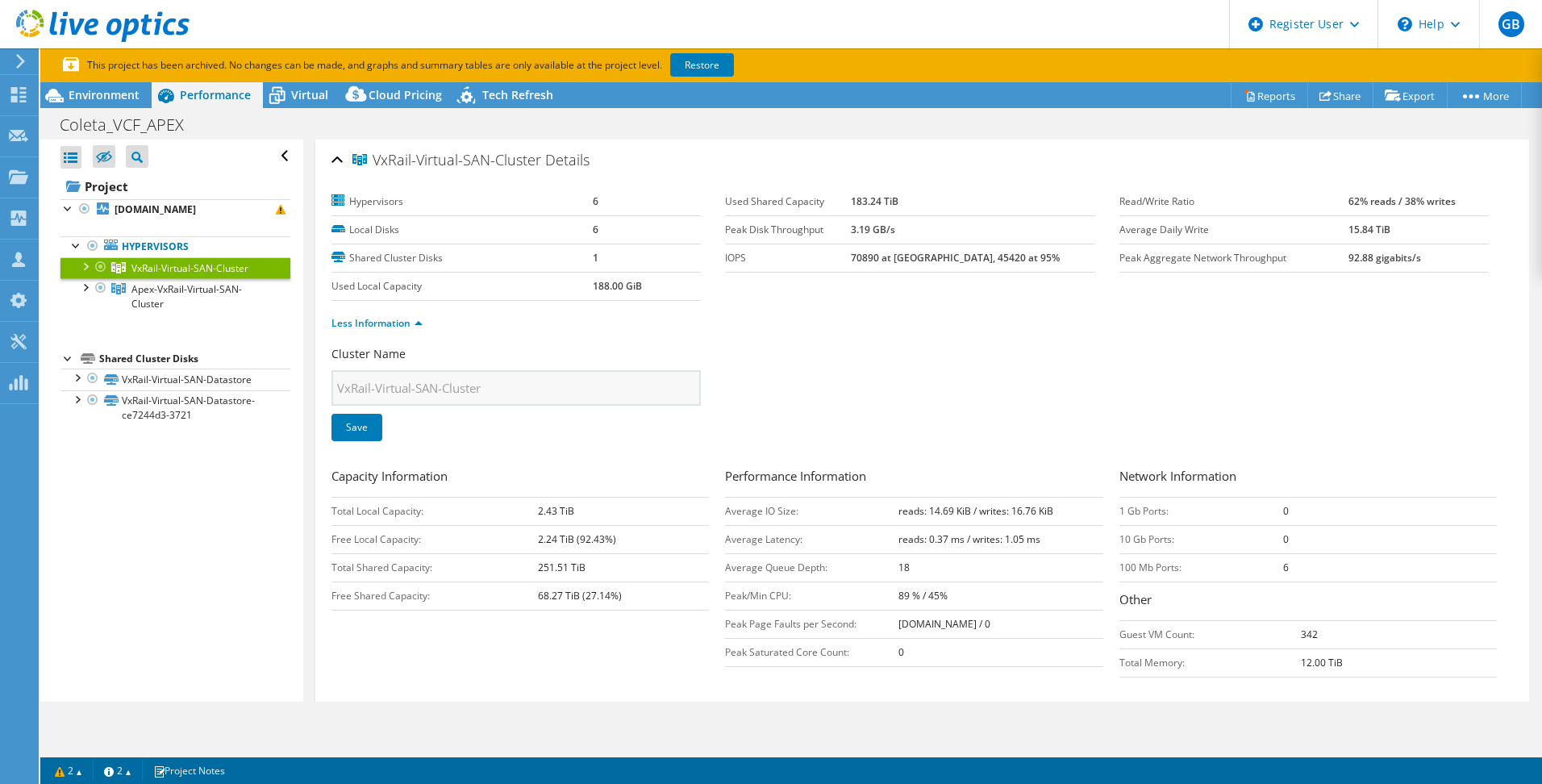
click at [89, 258] on div at bounding box center [84, 265] width 16 height 16
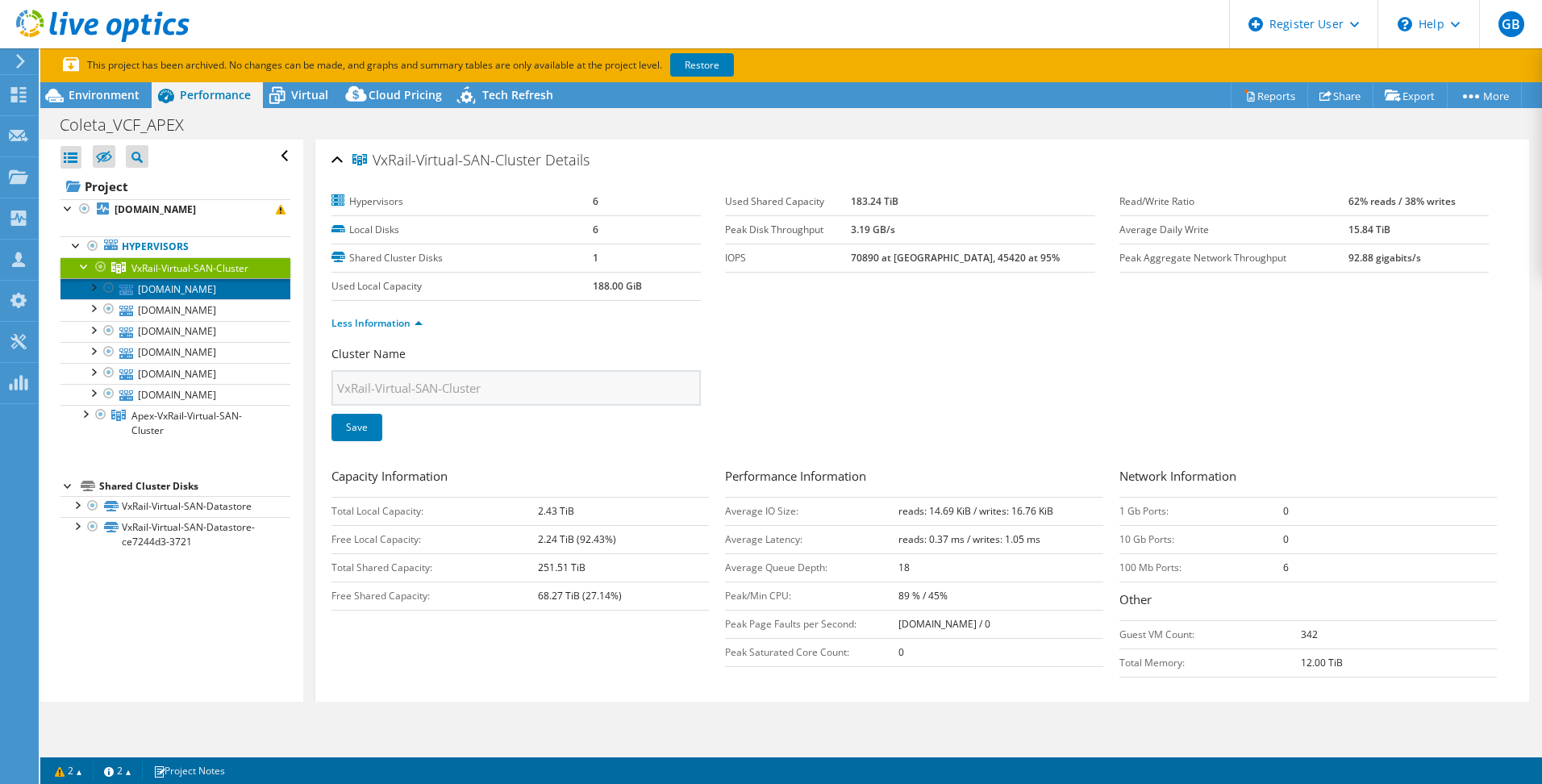
click at [182, 293] on link "vcf-m1c1-esxi06.rte.com.br" at bounding box center [175, 289] width 230 height 21
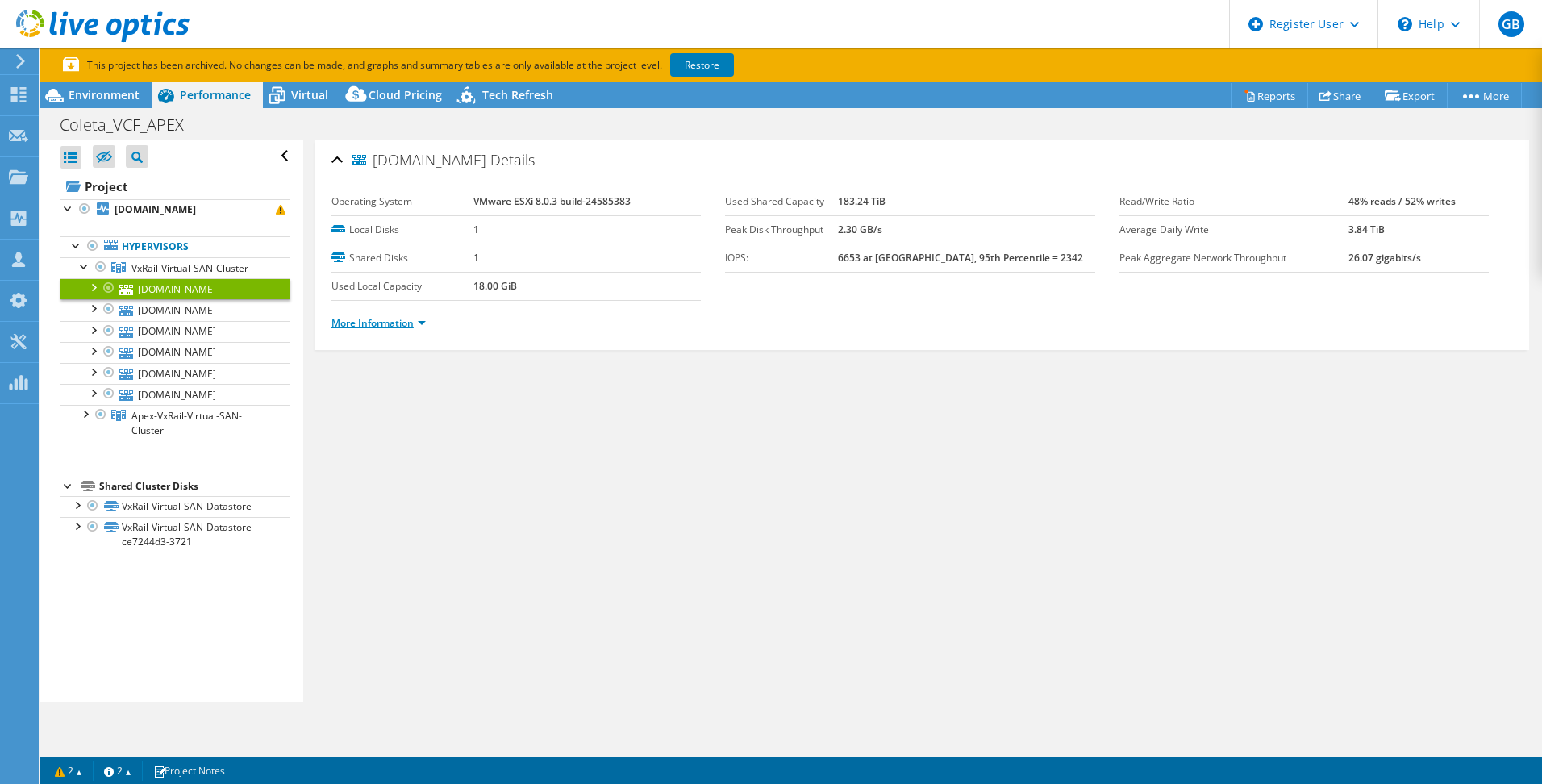
click at [371, 328] on link "More Information" at bounding box center [379, 323] width 95 height 14
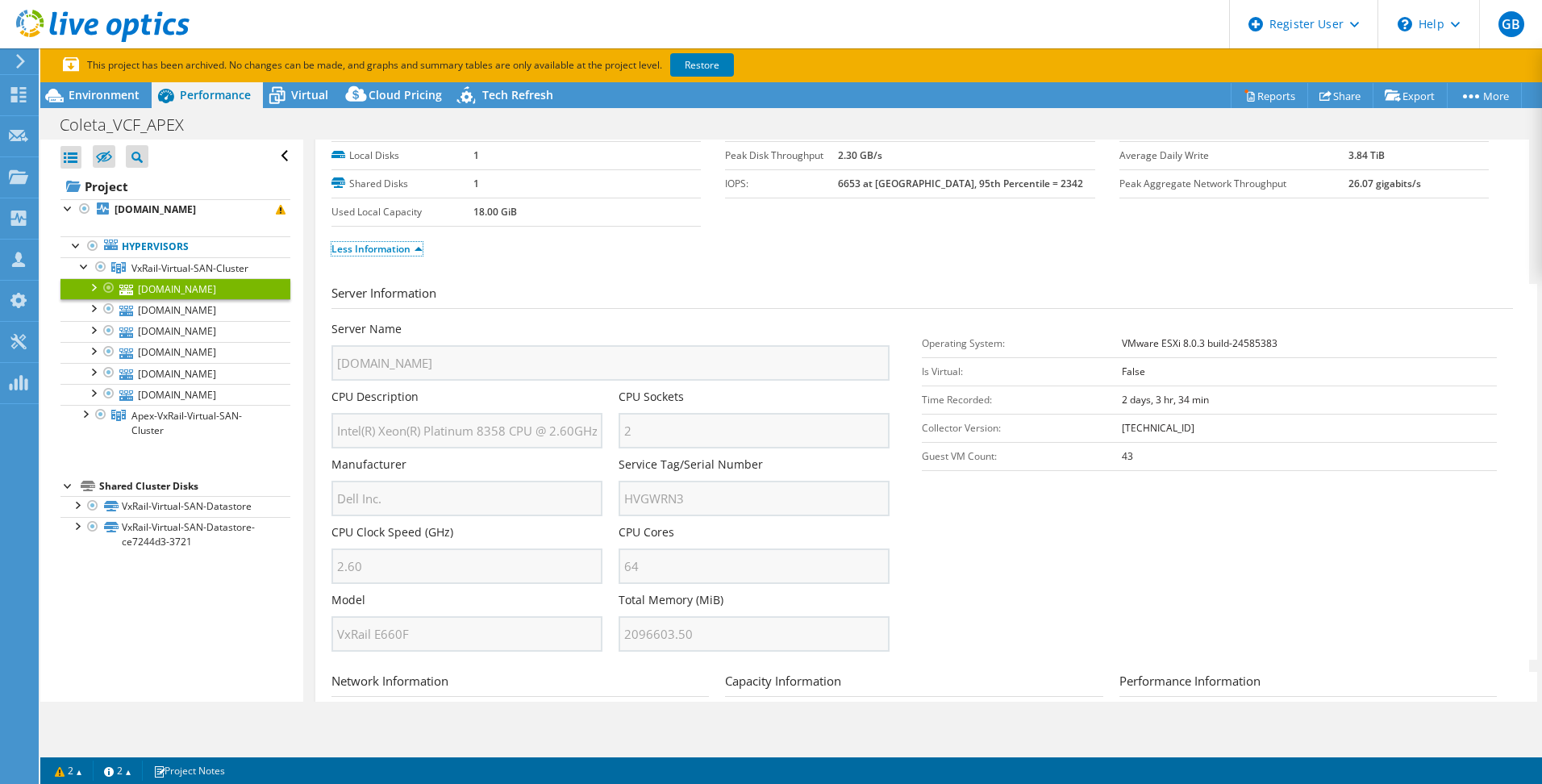
scroll to position [162, 0]
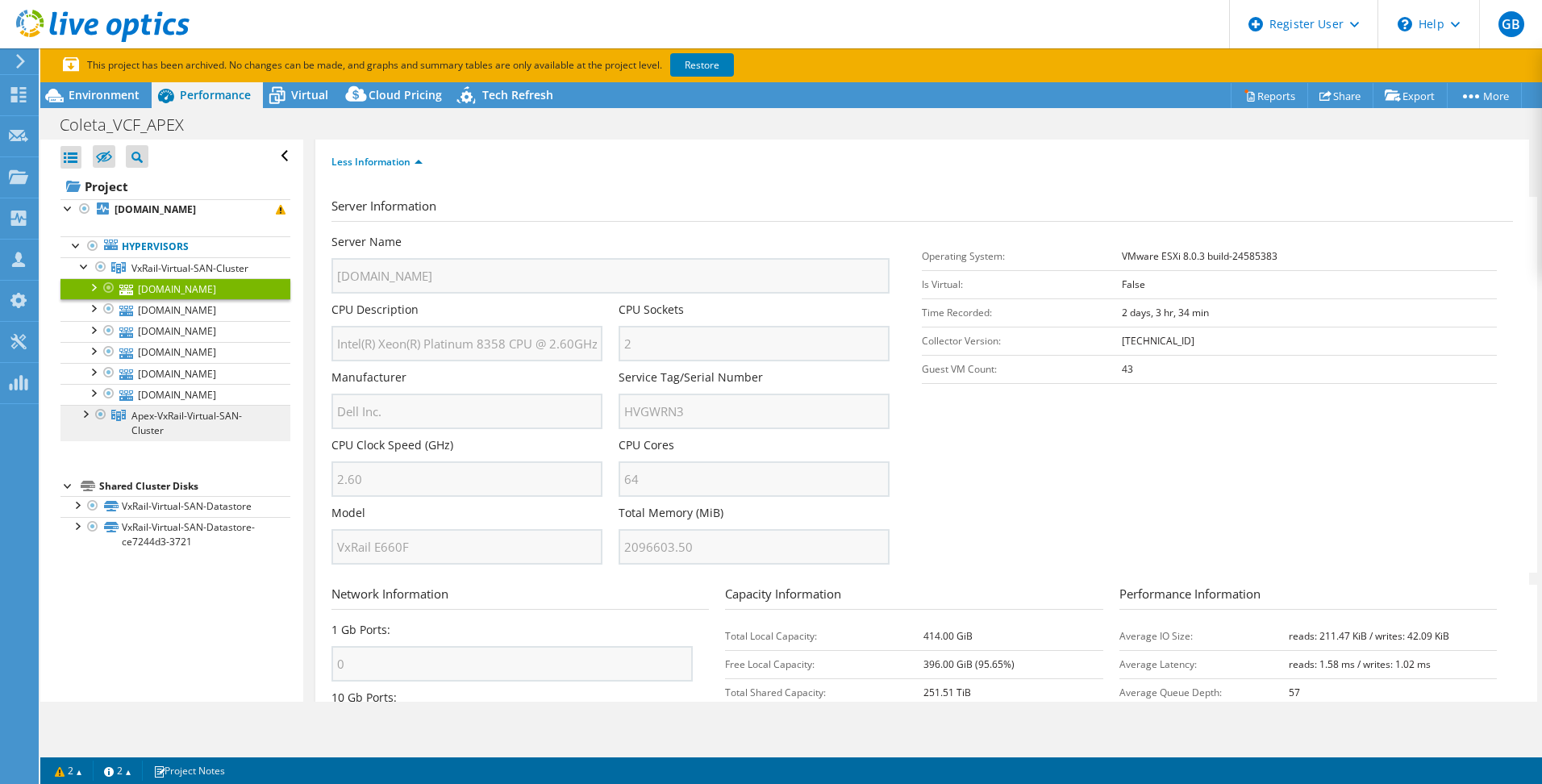
click at [149, 437] on span "Apex-VxRail-Virtual-SAN-Cluster" at bounding box center [187, 423] width 111 height 28
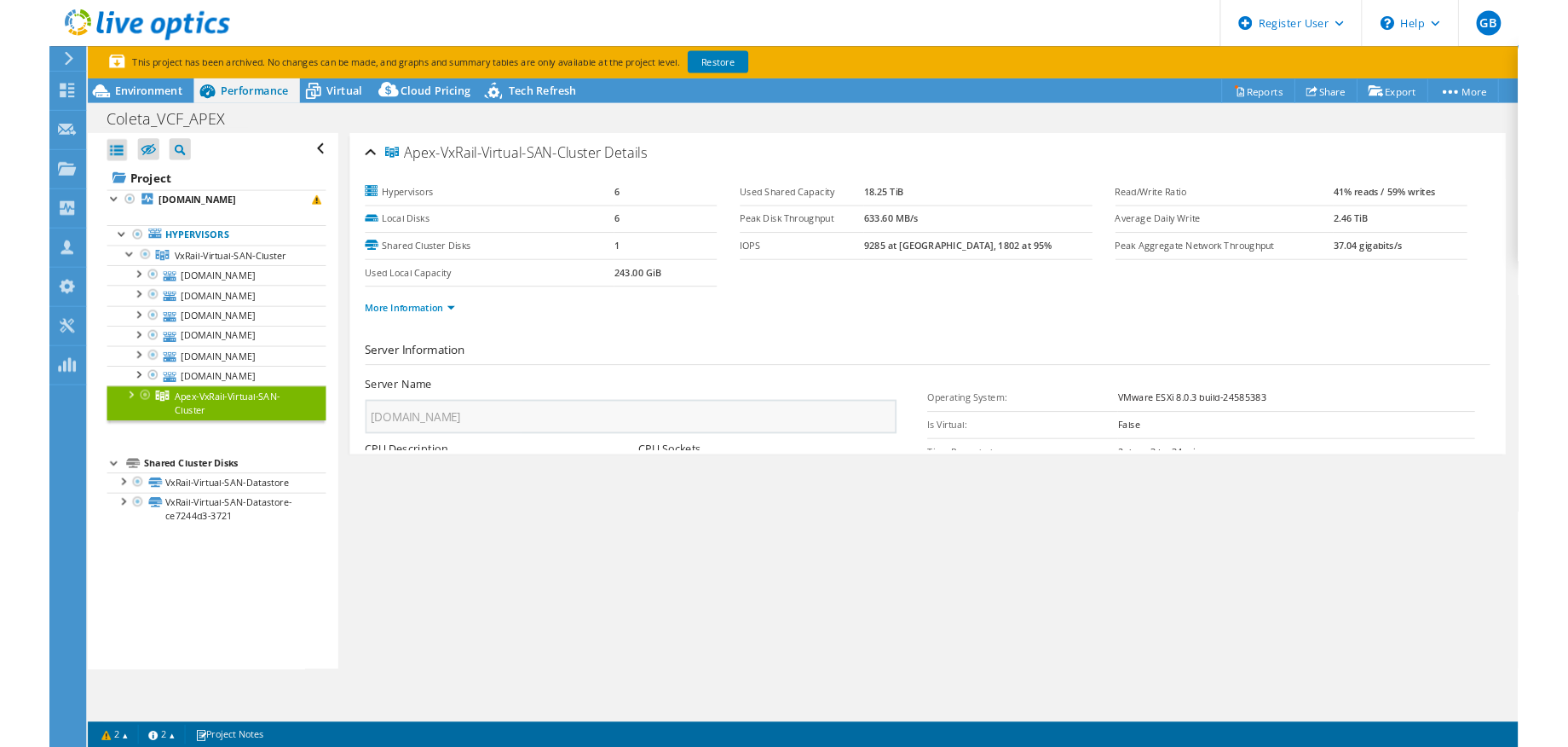
scroll to position [0, 0]
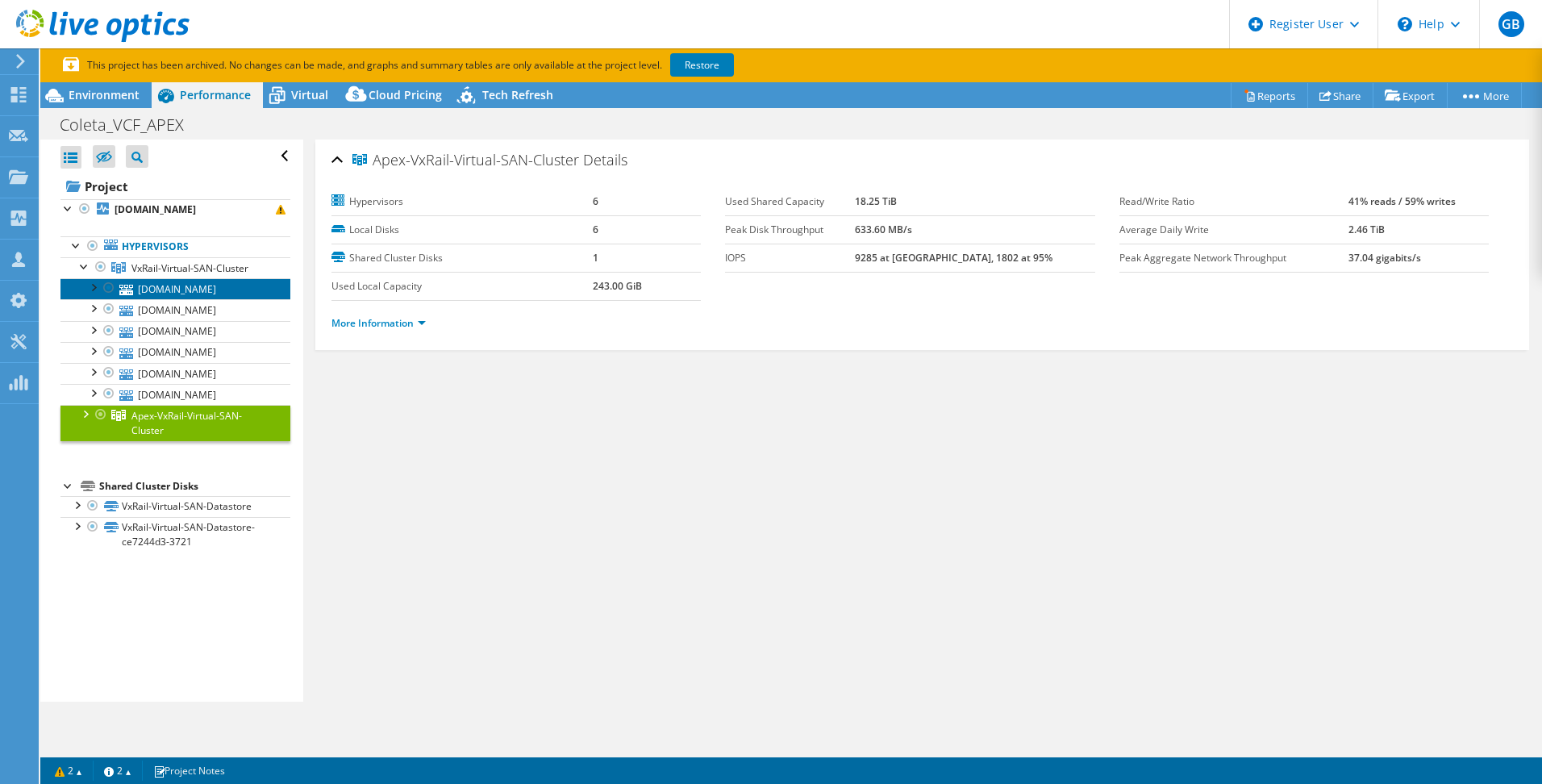
click at [196, 296] on link "vcf-m1c1-esxi06.rte.com.br" at bounding box center [175, 289] width 230 height 21
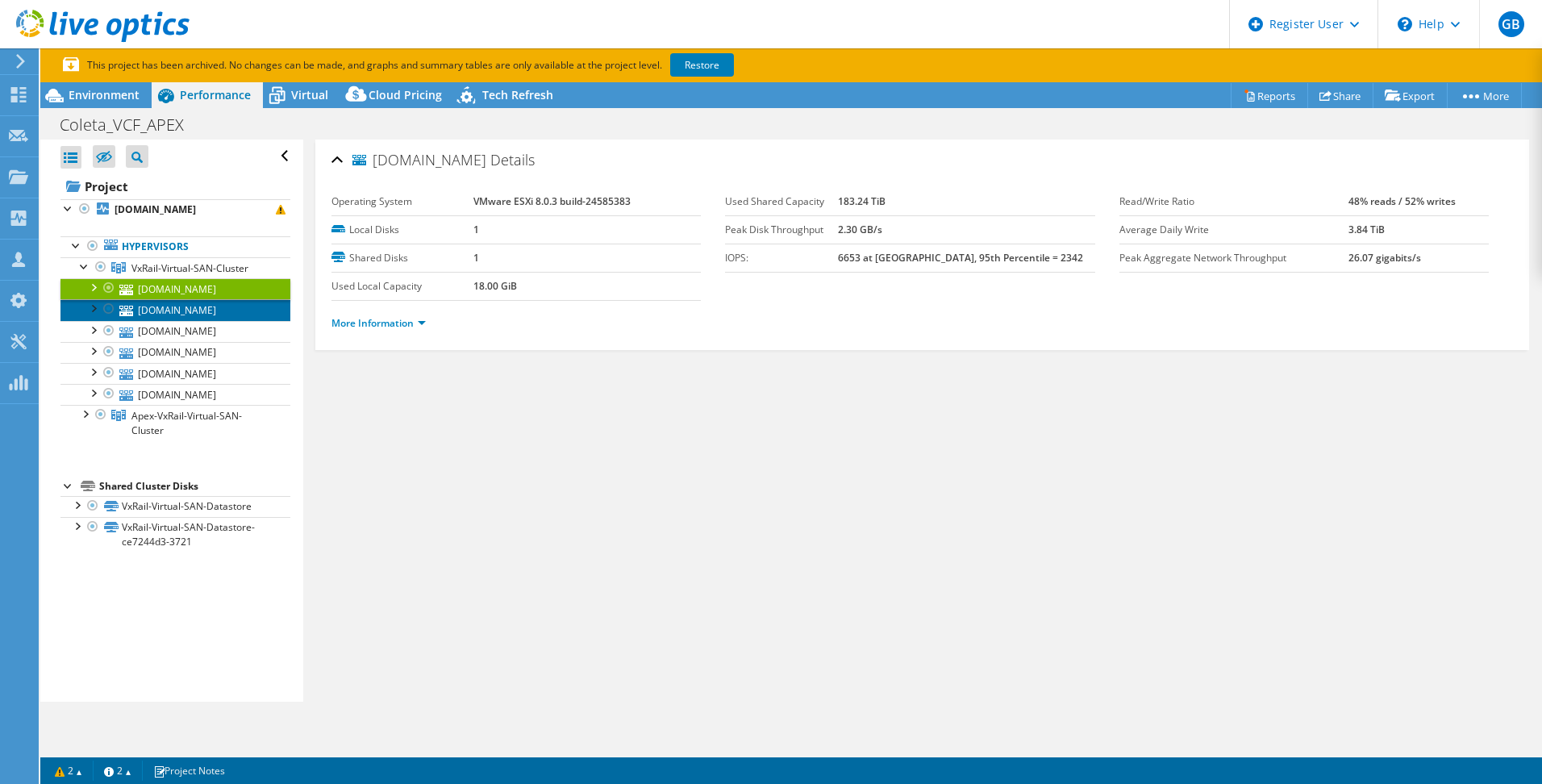
click at [206, 320] on link "vcf-m1c1-esxi02.rte.com.br" at bounding box center [175, 309] width 230 height 21
click at [390, 319] on link "More Information" at bounding box center [379, 323] width 95 height 14
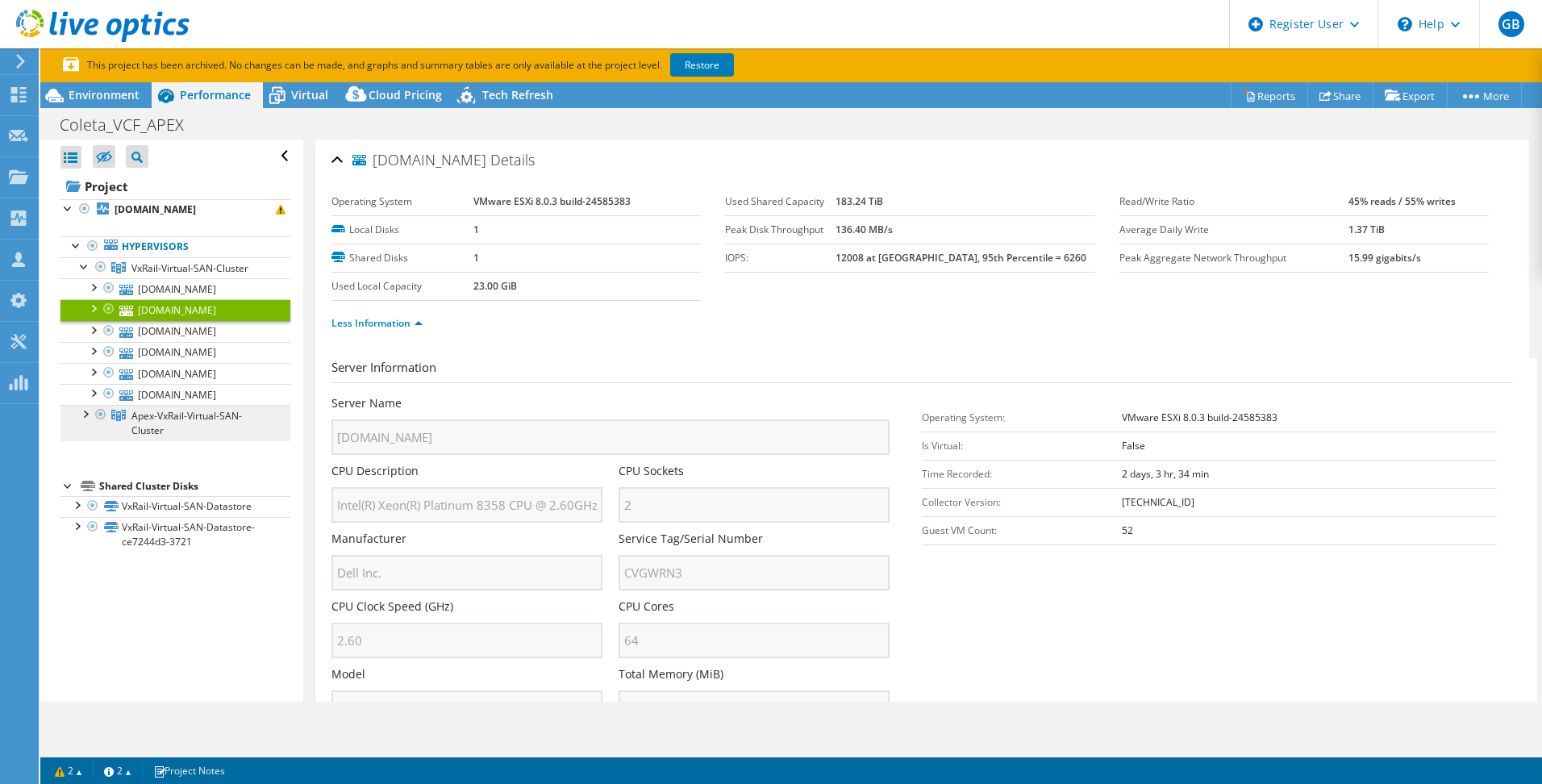
click at [172, 437] on span "Apex-VxRail-Virtual-SAN-Cluster" at bounding box center [187, 423] width 111 height 28
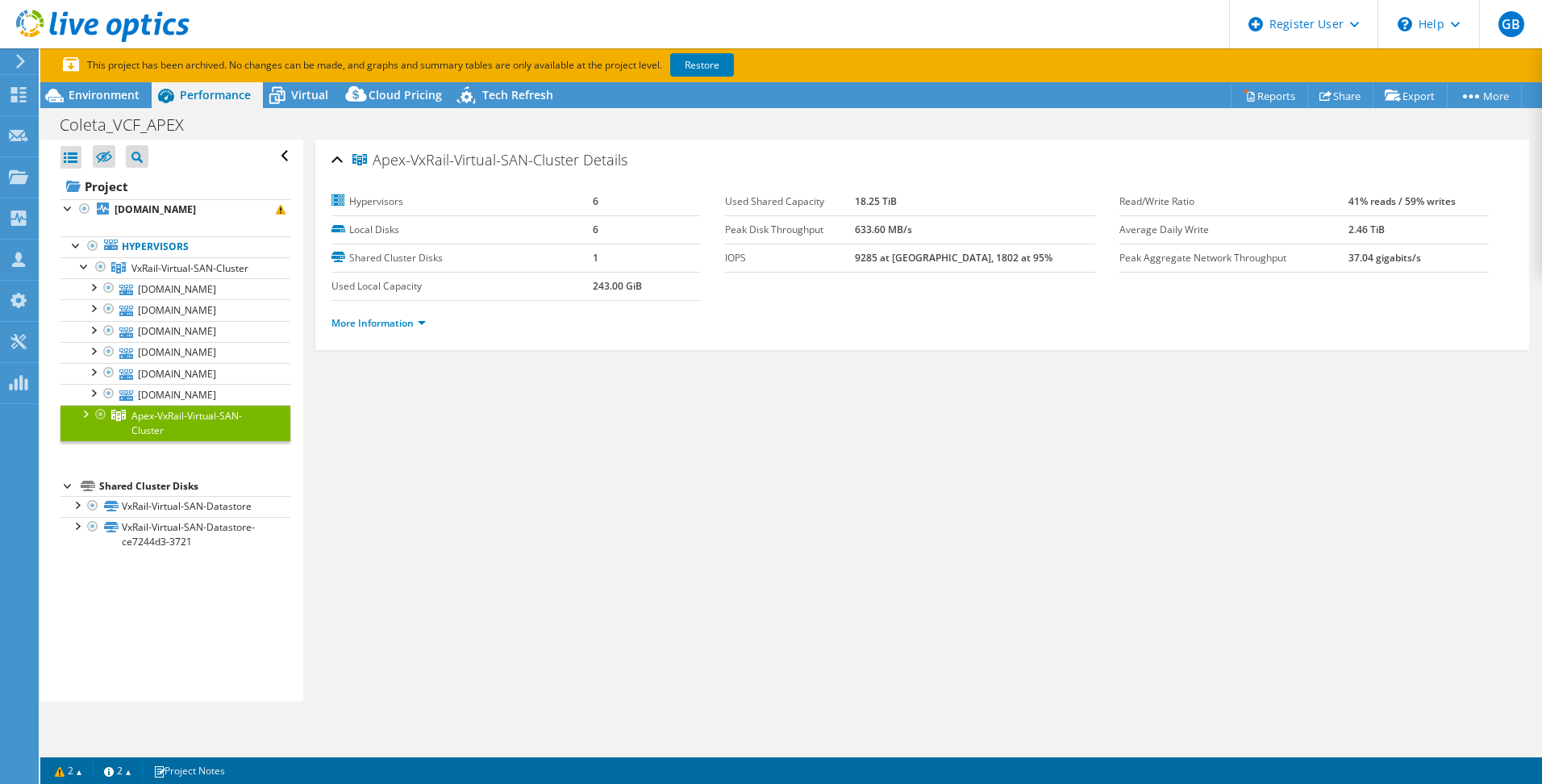
click at [84, 421] on div at bounding box center [84, 413] width 16 height 16
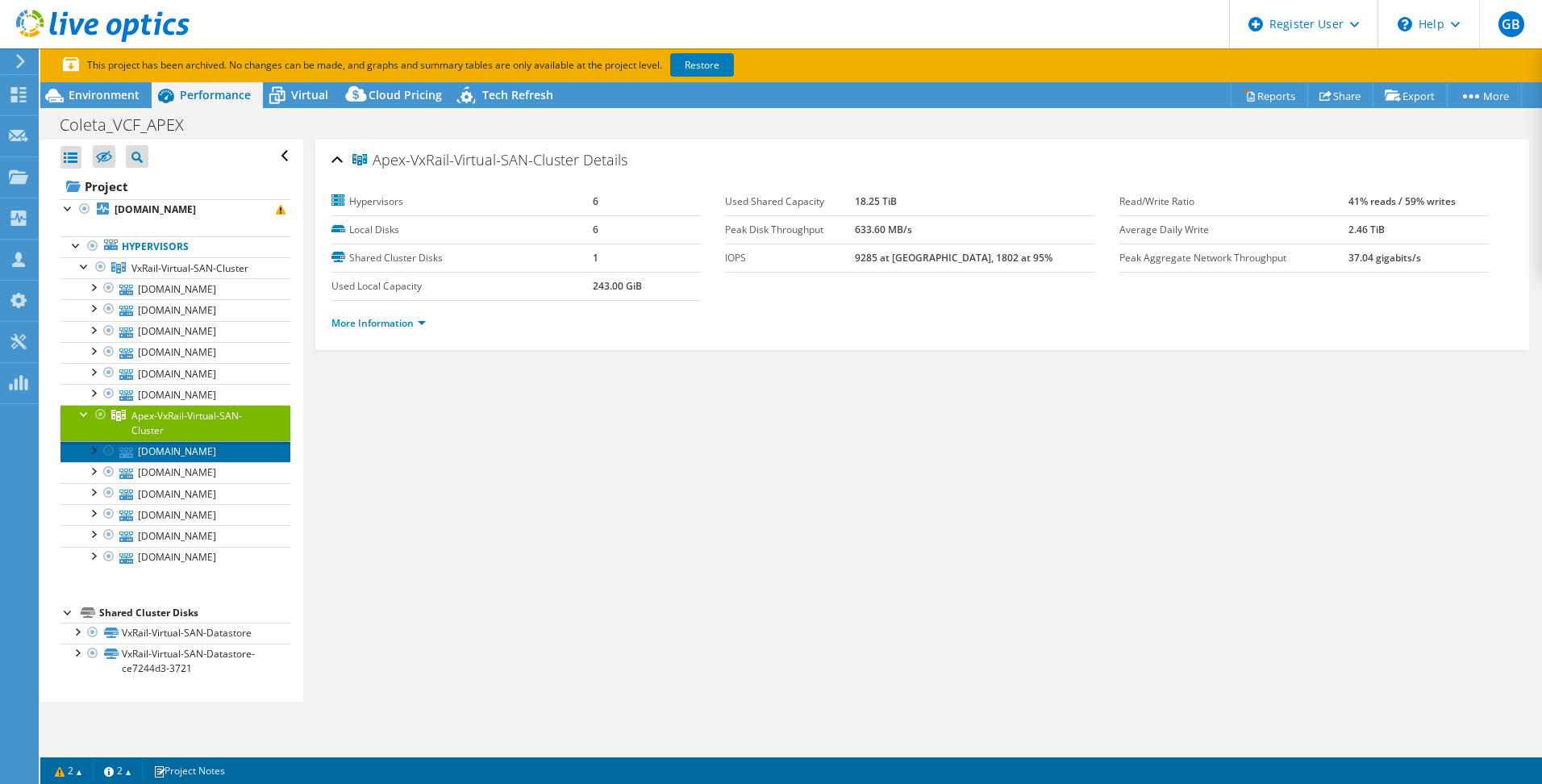
click at [165, 462] on link "apex-m1c1-esxi04.rte.com.br" at bounding box center [175, 451] width 230 height 21
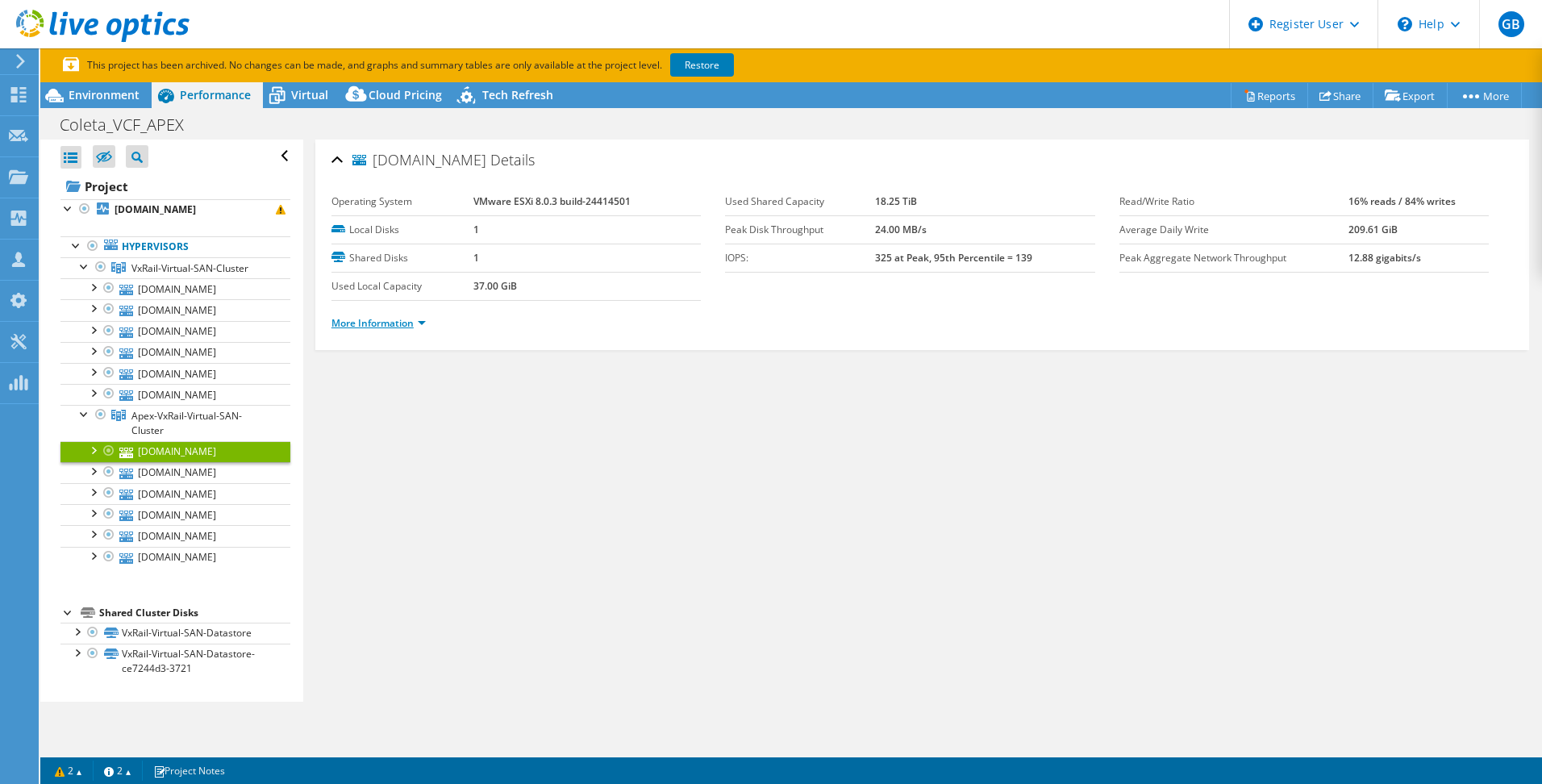
click at [390, 321] on link "More Information" at bounding box center [379, 323] width 95 height 14
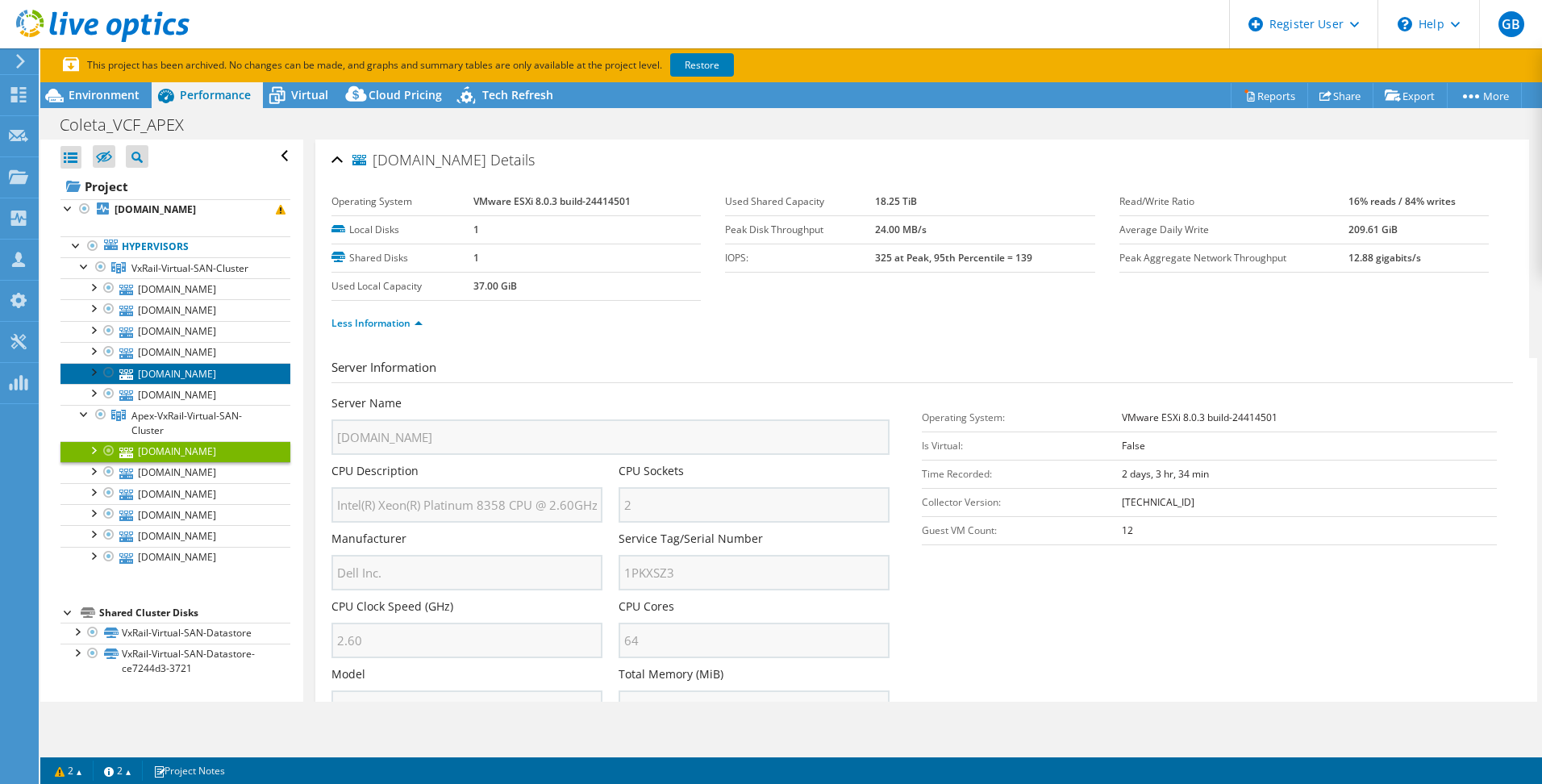
click at [177, 383] on link "vcf-m1c1-esxi04.rte.com.br" at bounding box center [175, 373] width 230 height 21
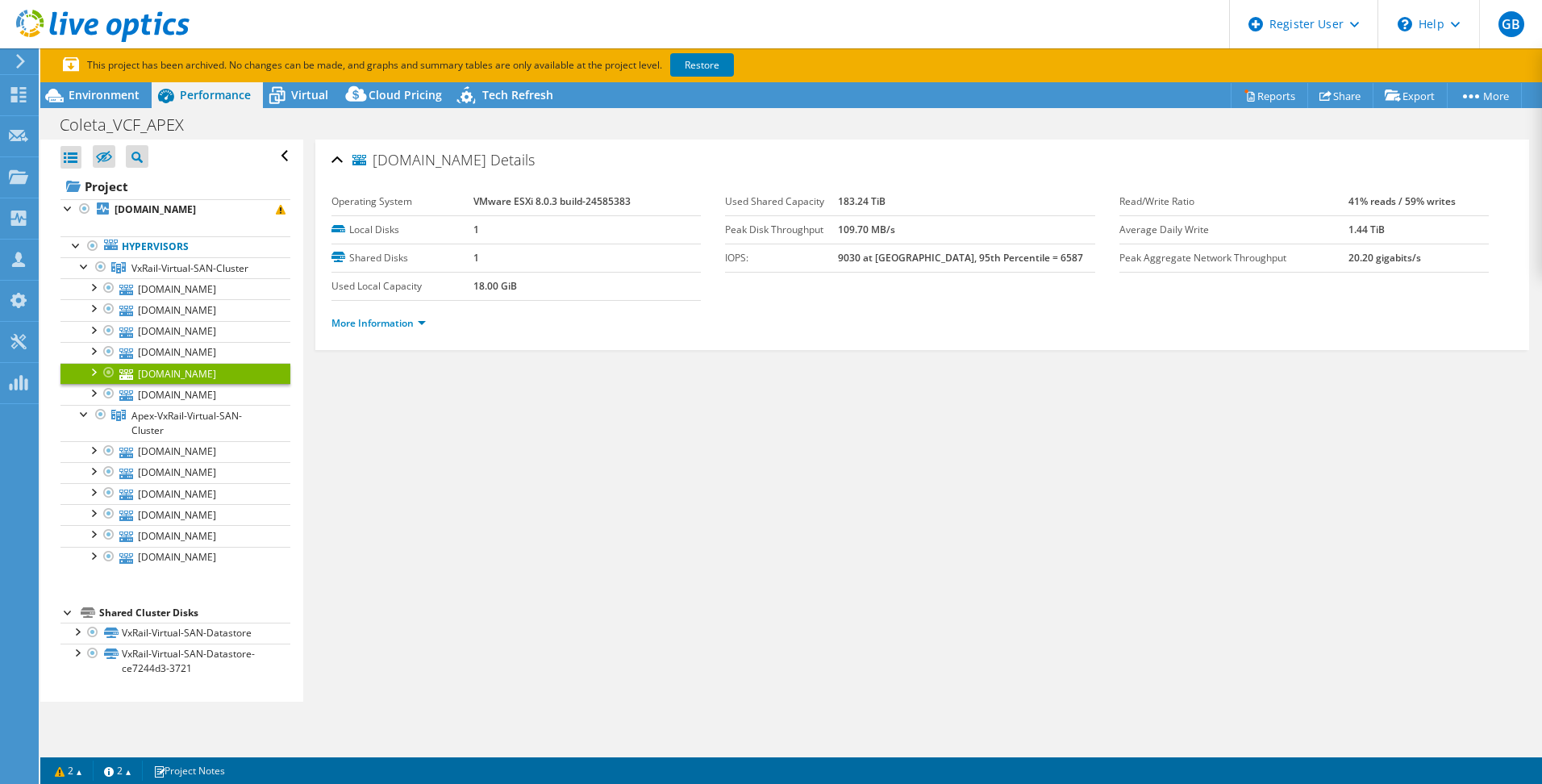
click at [390, 330] on li "More Information" at bounding box center [384, 323] width 104 height 18
click at [393, 316] on link "More Information" at bounding box center [379, 323] width 95 height 14
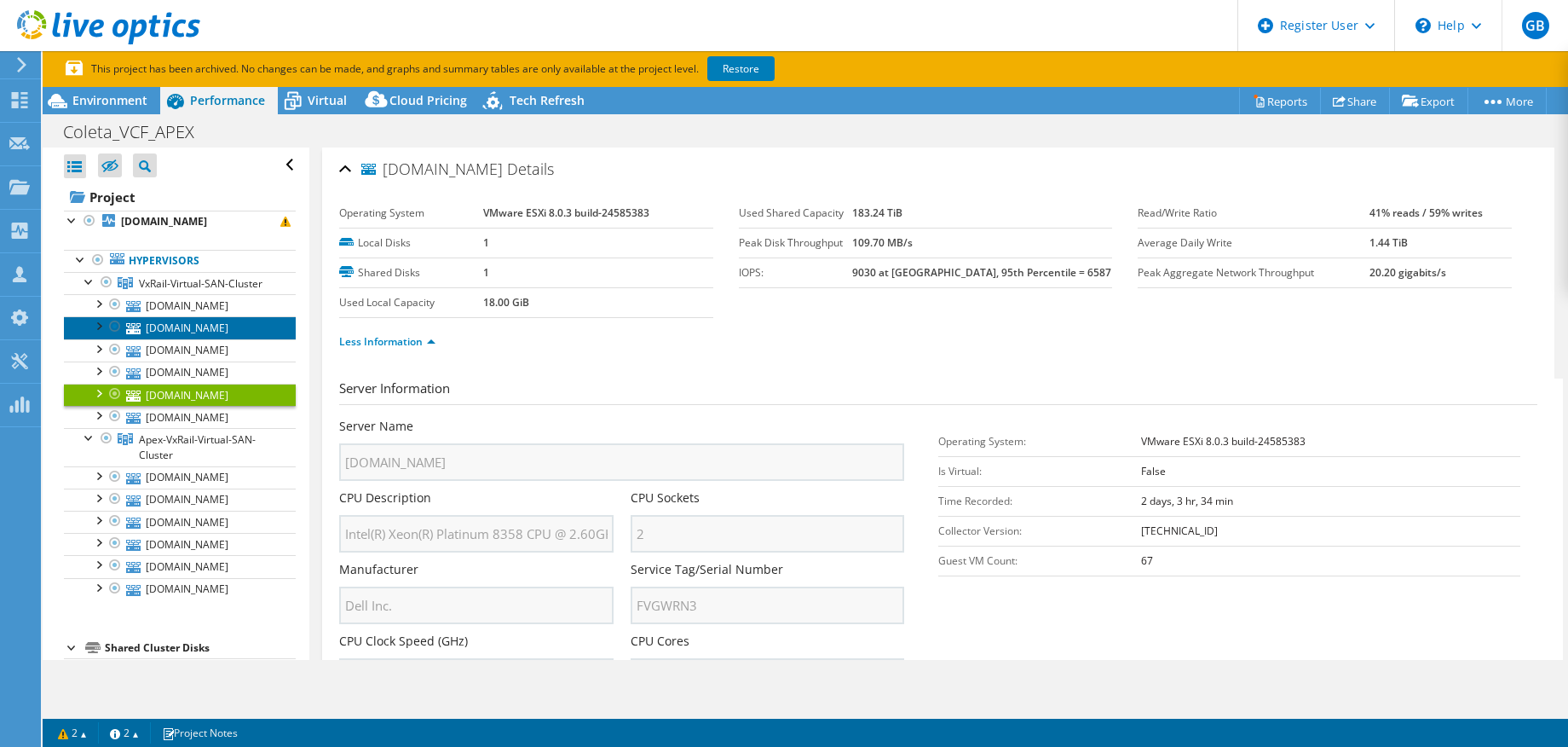
click at [185, 338] on link "vcf-m1c1-esxi02.rte.com.br" at bounding box center [179, 327] width 232 height 22
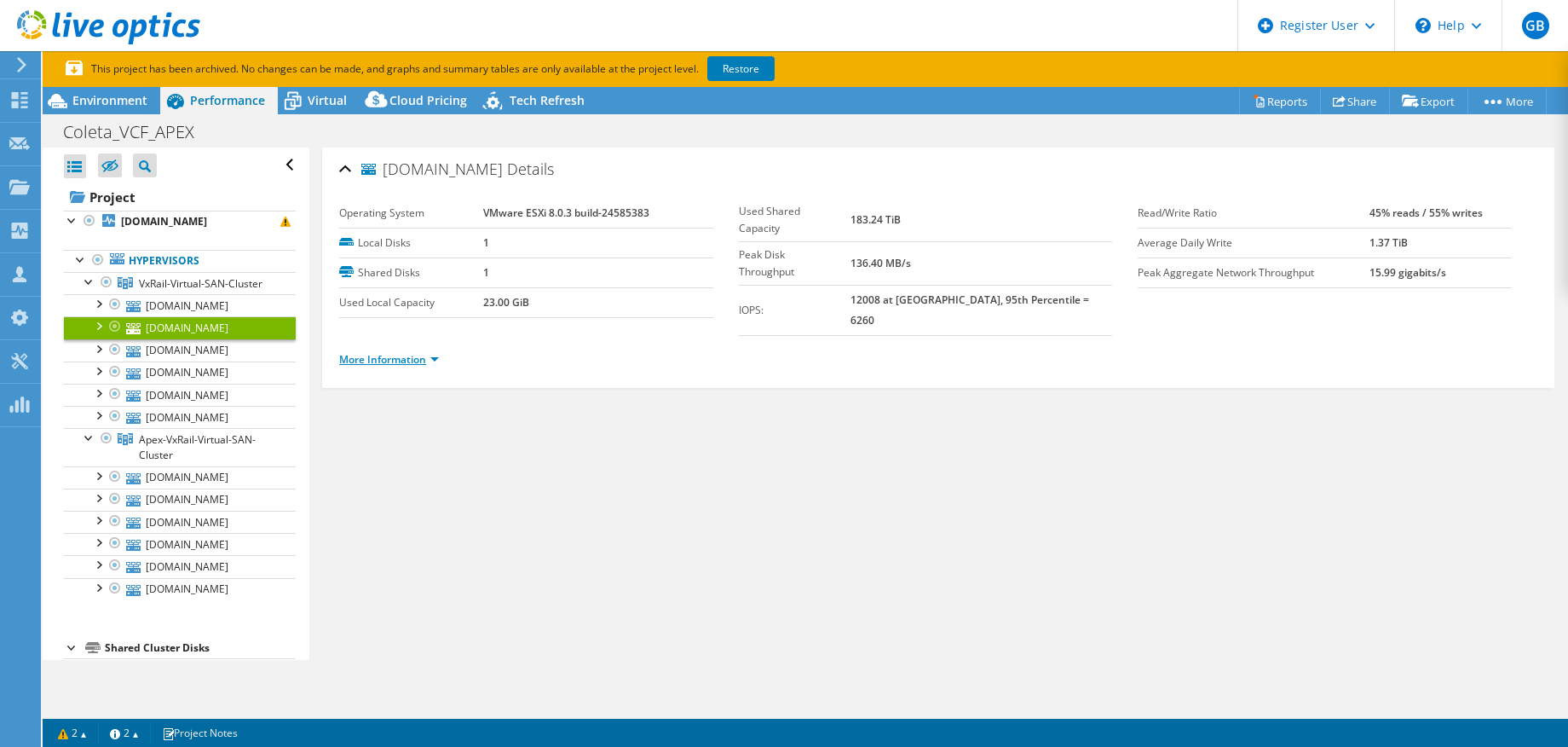
click at [393, 352] on link "More Information" at bounding box center [389, 359] width 100 height 15
